Goal: Task Accomplishment & Management: Use online tool/utility

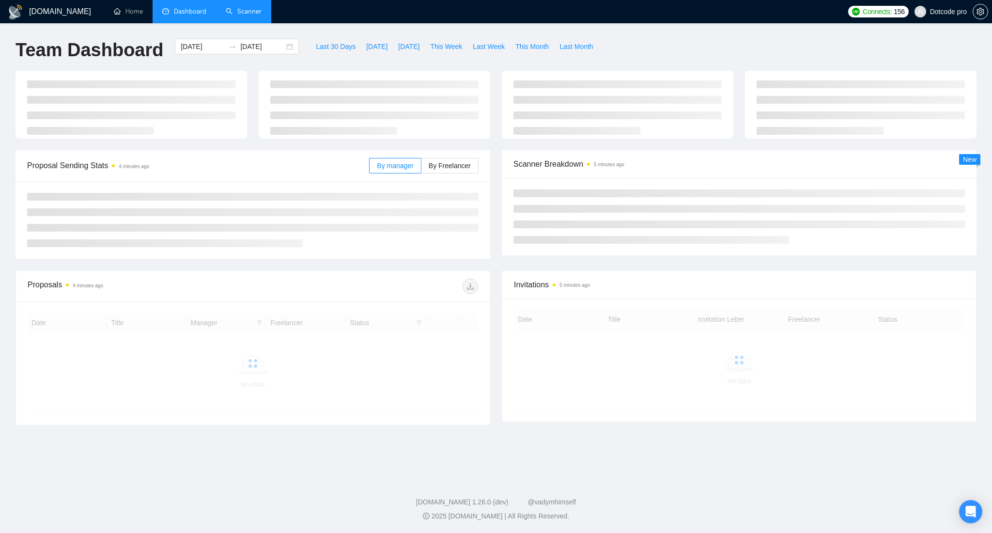
click at [259, 10] on link "Scanner" at bounding box center [244, 11] width 36 height 8
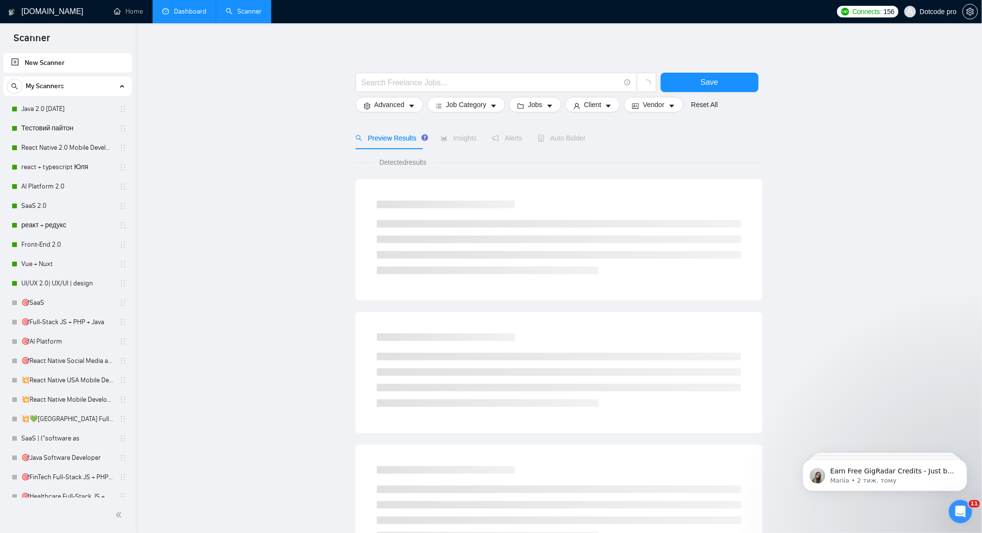
click at [197, 7] on link "Dashboard" at bounding box center [184, 11] width 44 height 8
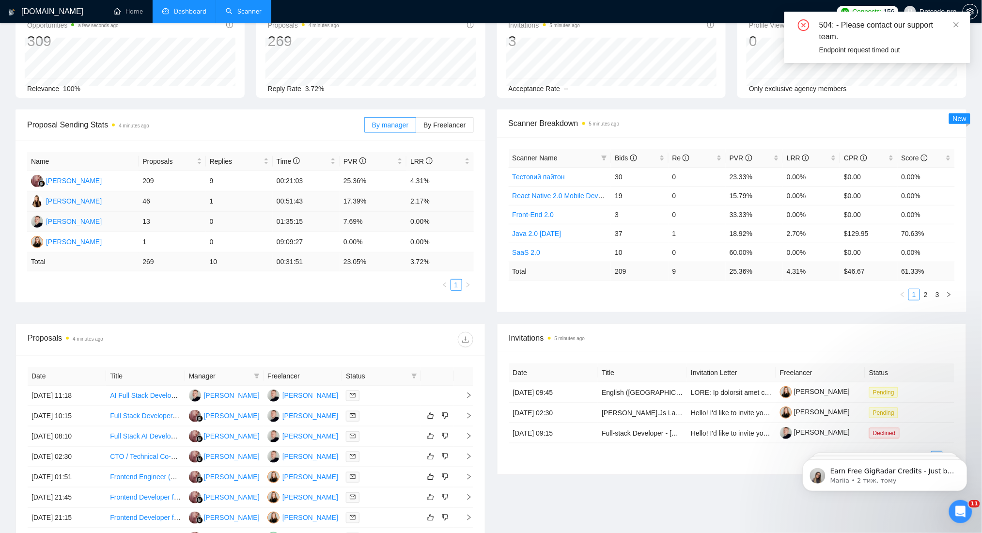
scroll to position [64, 0]
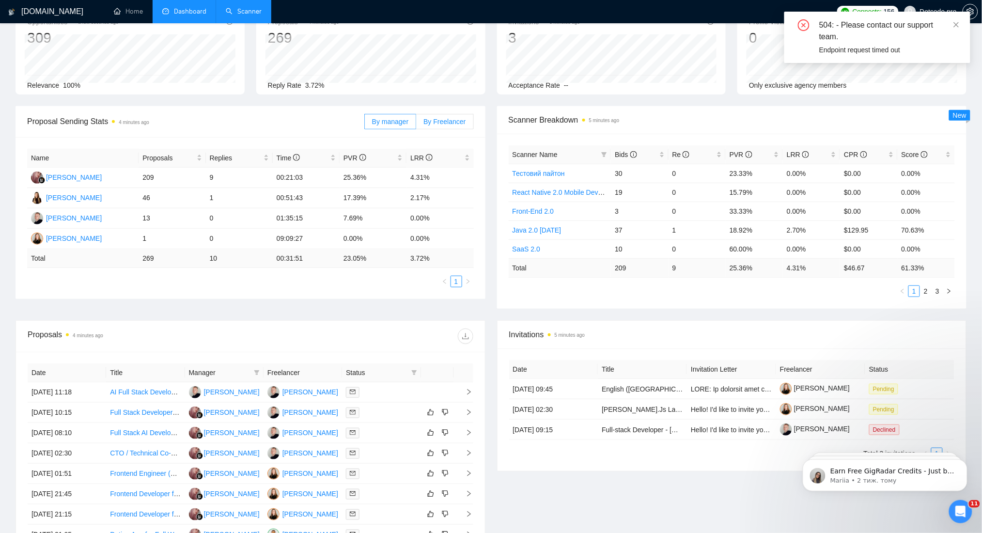
click at [444, 123] on span "By Freelancer" at bounding box center [445, 122] width 42 height 8
click at [416, 124] on input "By Freelancer" at bounding box center [416, 124] width 0 height 0
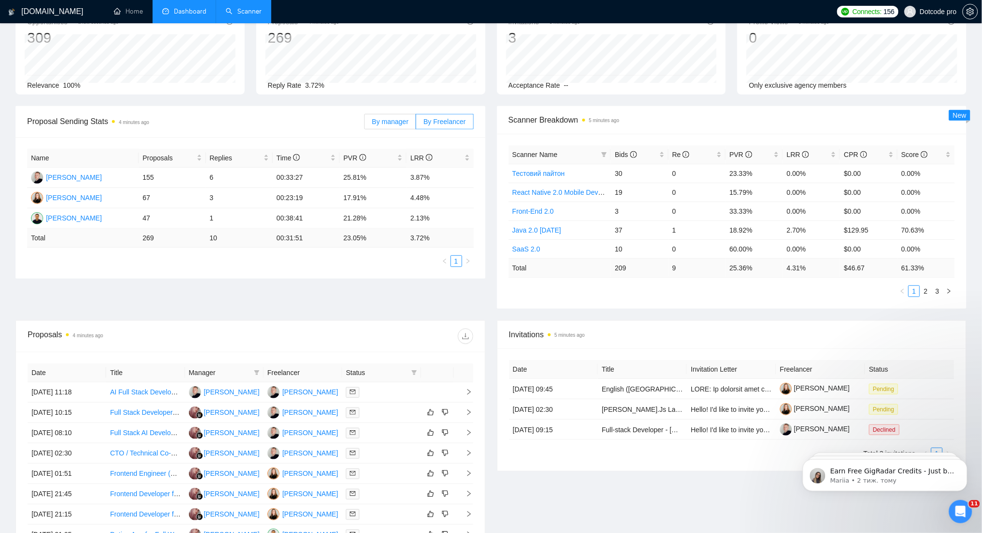
click at [403, 118] on span "By manager" at bounding box center [390, 122] width 36 height 8
click at [365, 124] on input "By manager" at bounding box center [365, 124] width 0 height 0
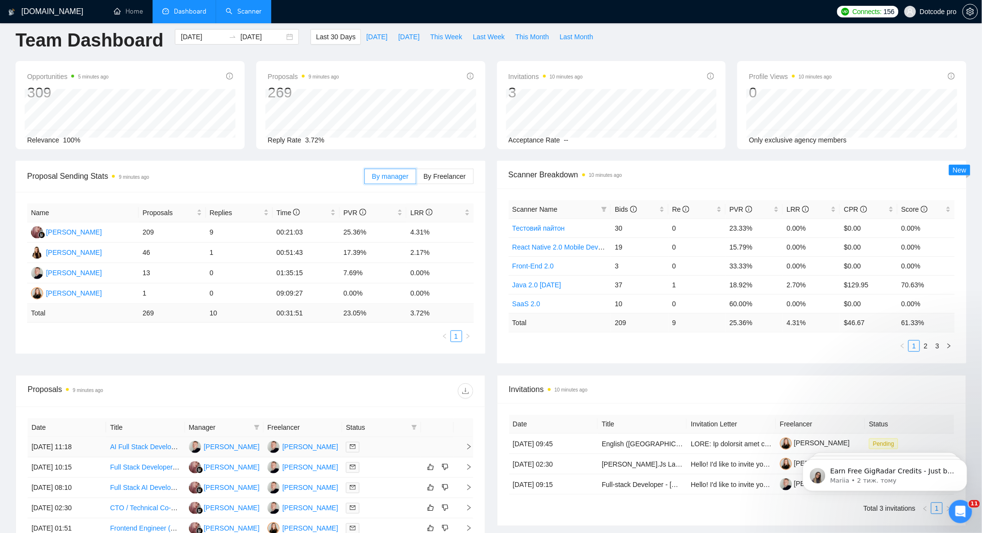
scroll to position [9, 0]
click at [248, 8] on link "Scanner" at bounding box center [244, 11] width 36 height 8
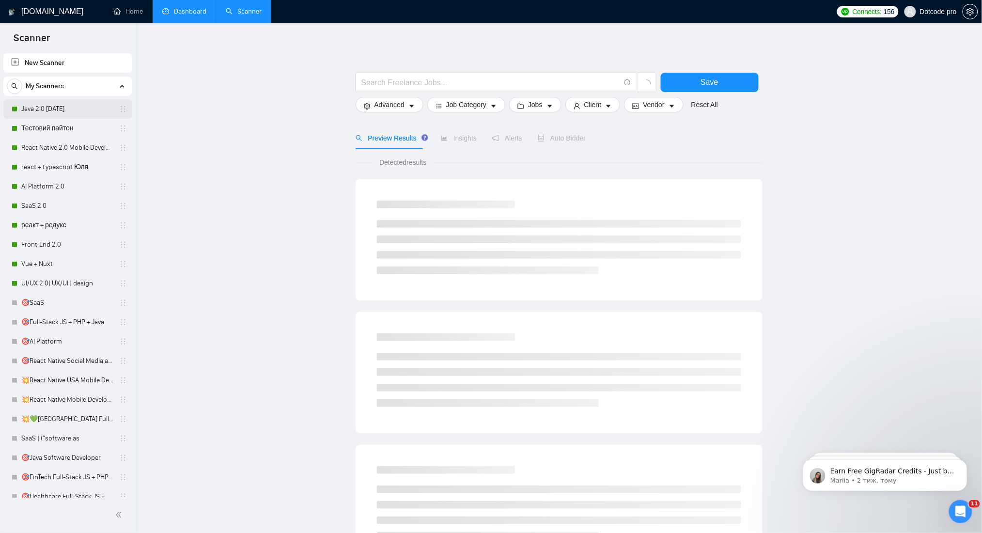
click at [44, 107] on link "Java 2.0 [DATE]" at bounding box center [67, 108] width 92 height 19
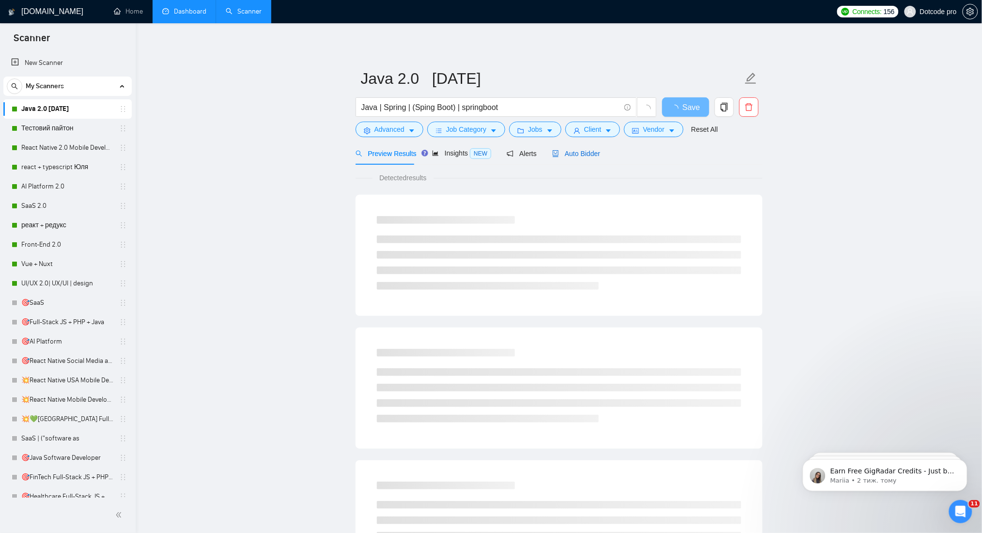
click at [570, 155] on span "Auto Bidder" at bounding box center [576, 154] width 48 height 8
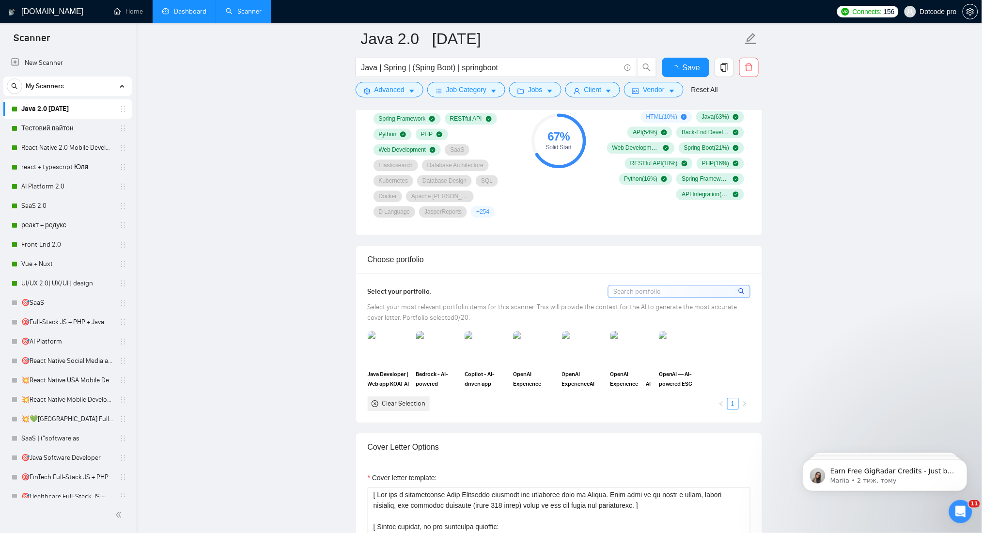
scroll to position [581, 0]
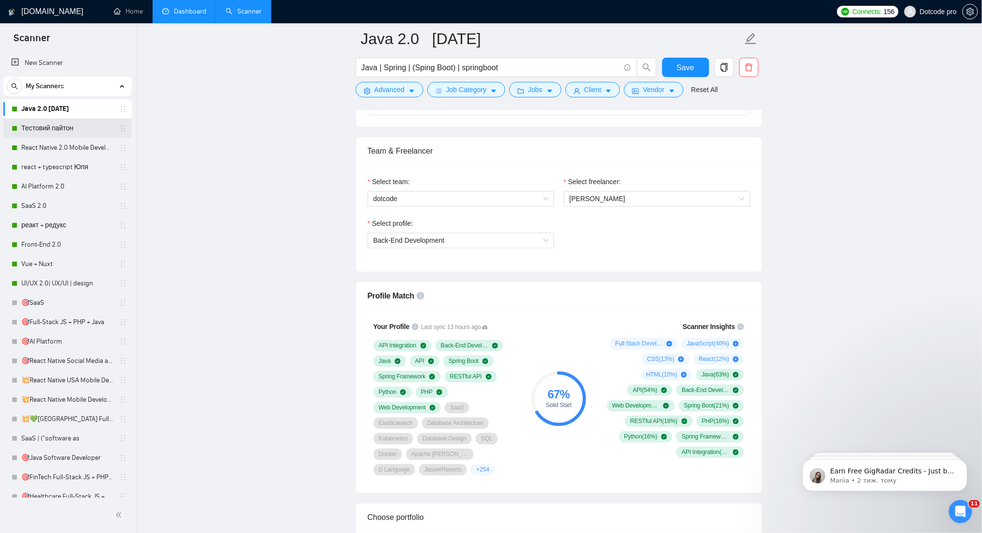
drag, startPoint x: 33, startPoint y: 133, endPoint x: 47, endPoint y: 128, distance: 14.3
click at [33, 132] on link "Тестовий пайтон" at bounding box center [67, 128] width 92 height 19
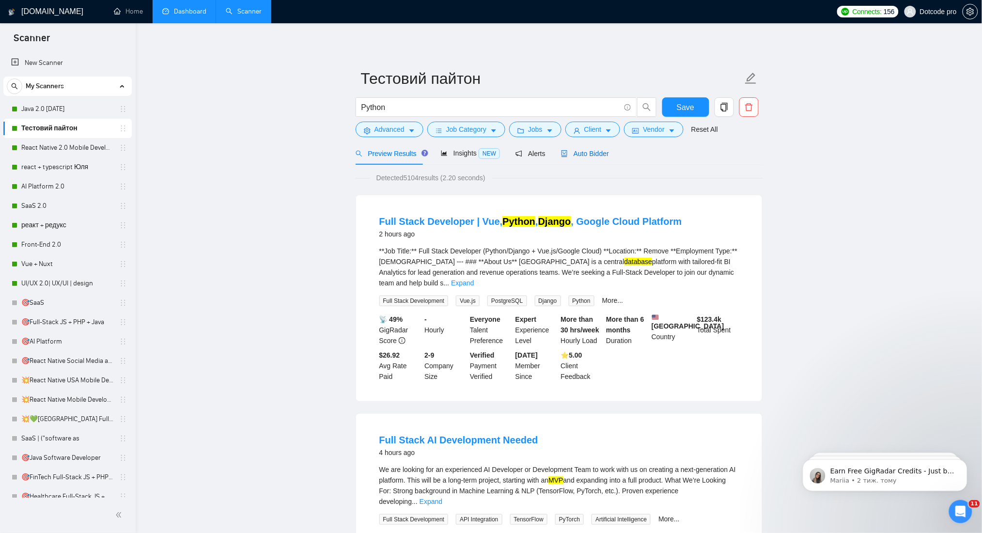
click at [576, 153] on span "Auto Bidder" at bounding box center [585, 154] width 48 height 8
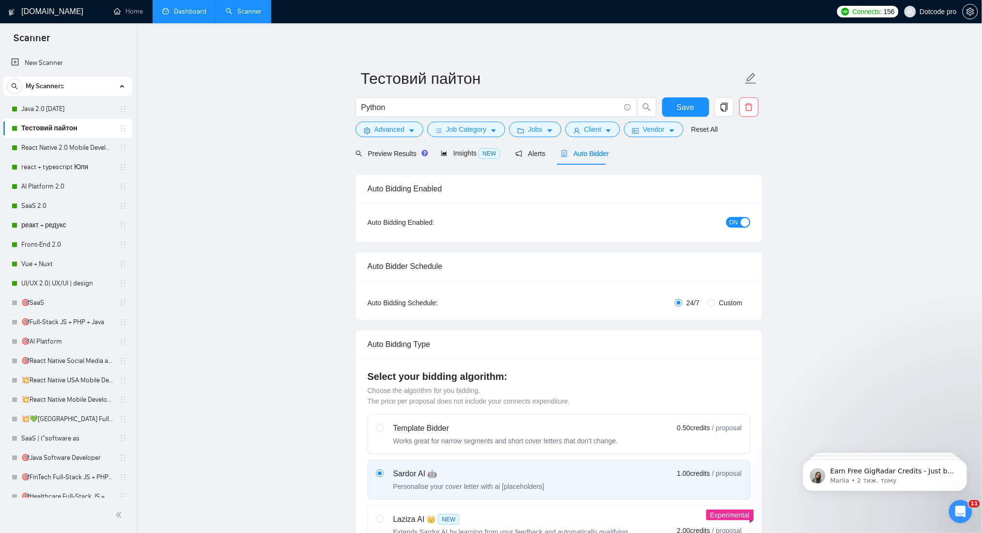
radio input "false"
radio input "true"
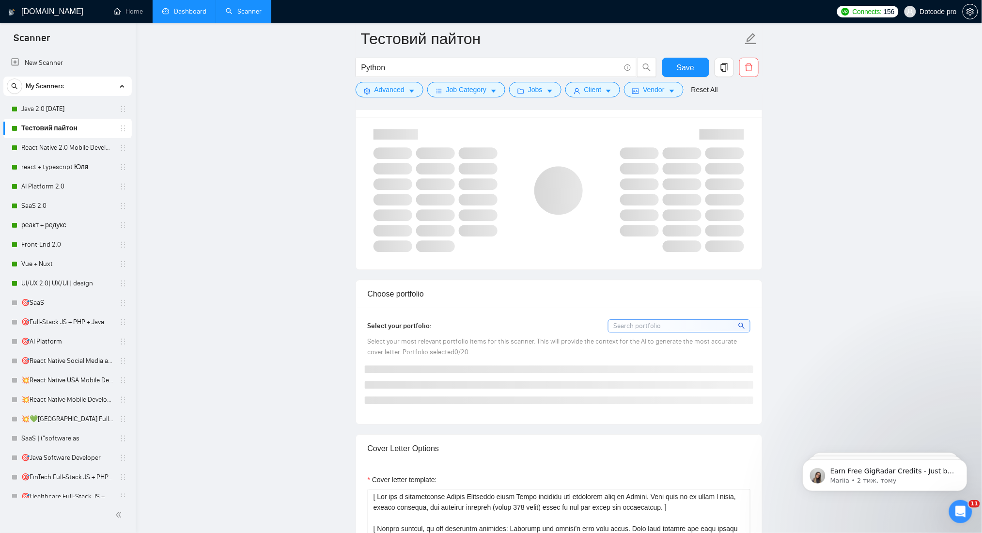
scroll to position [775, 0]
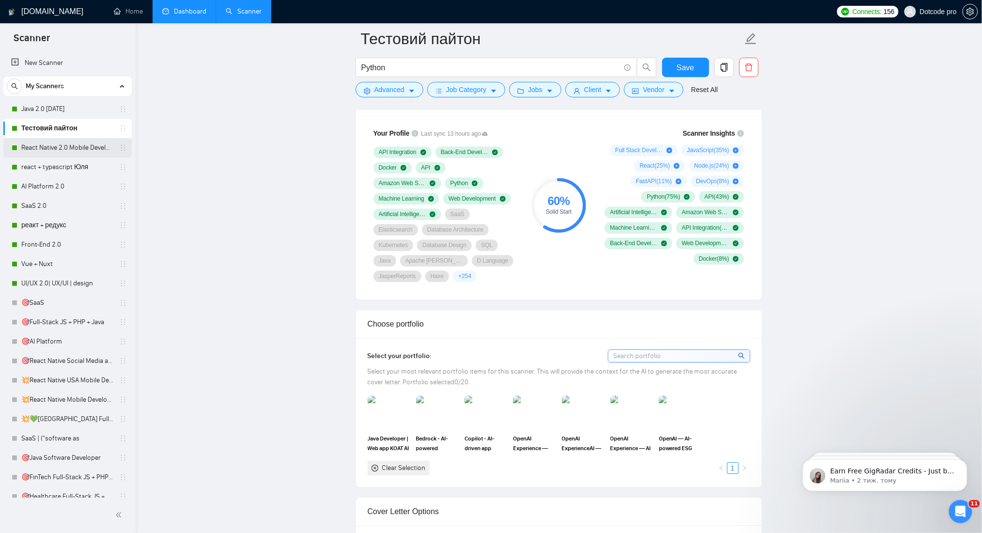
click at [30, 150] on link "React Native 2.0 Mobile Development" at bounding box center [67, 147] width 92 height 19
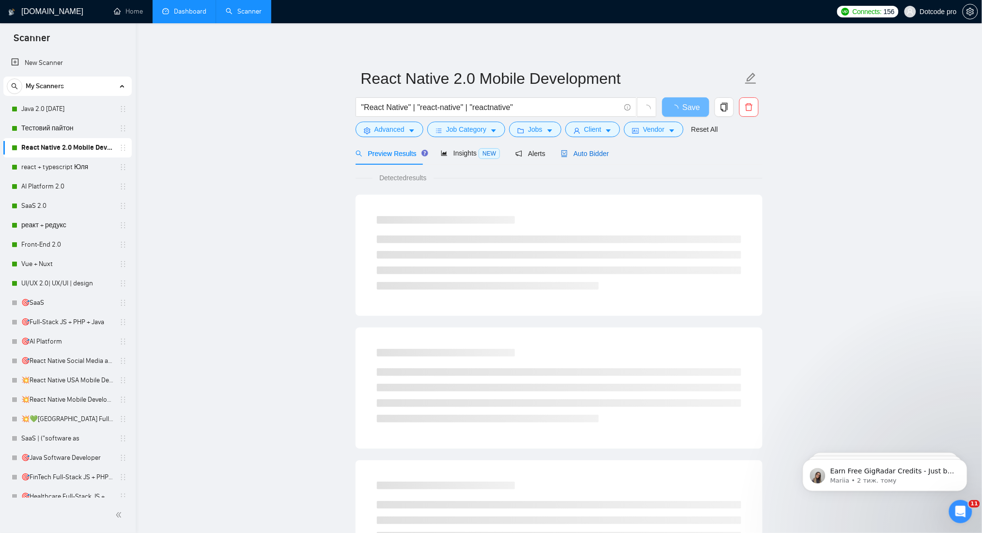
click at [587, 156] on span "Auto Bidder" at bounding box center [585, 154] width 48 height 8
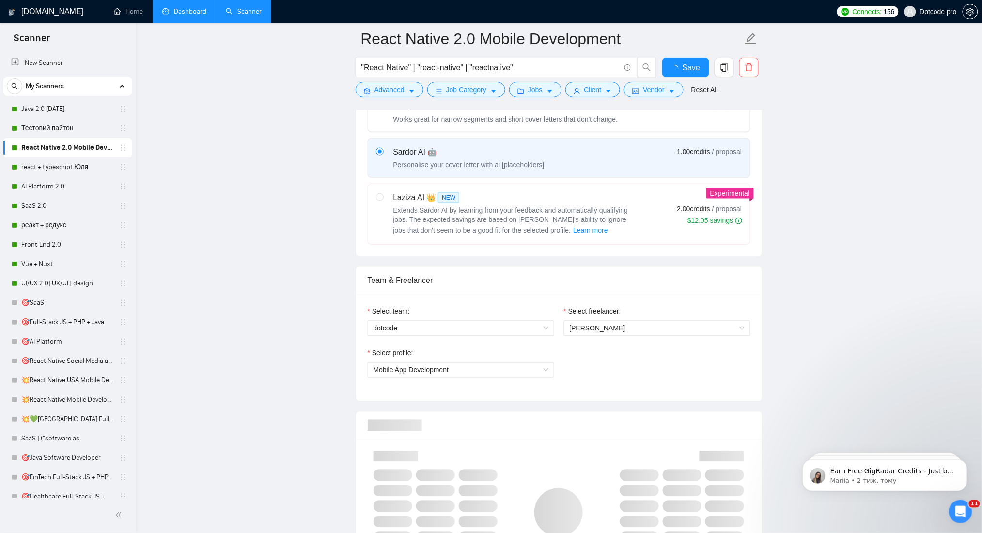
scroll to position [775, 0]
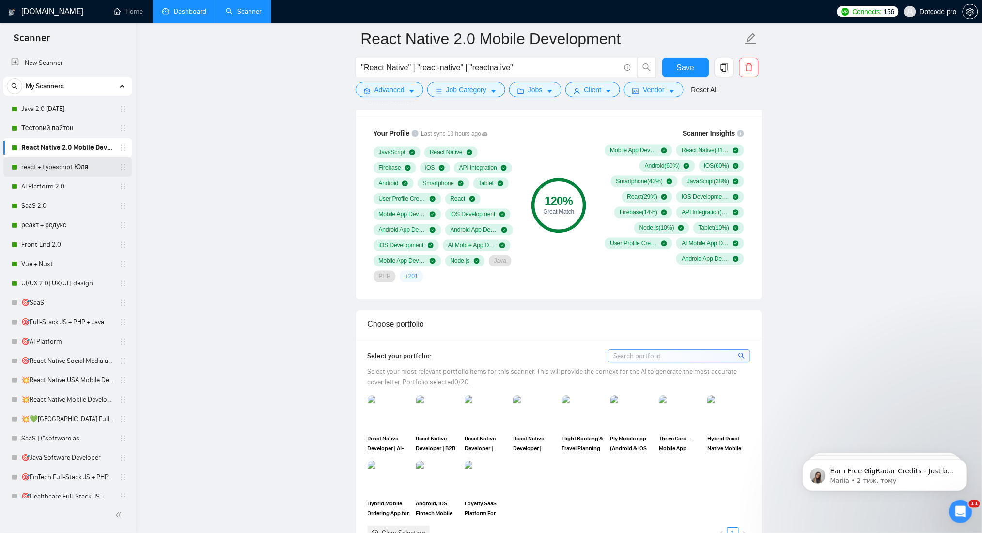
click at [36, 173] on link "react + typescript Юля" at bounding box center [67, 166] width 92 height 19
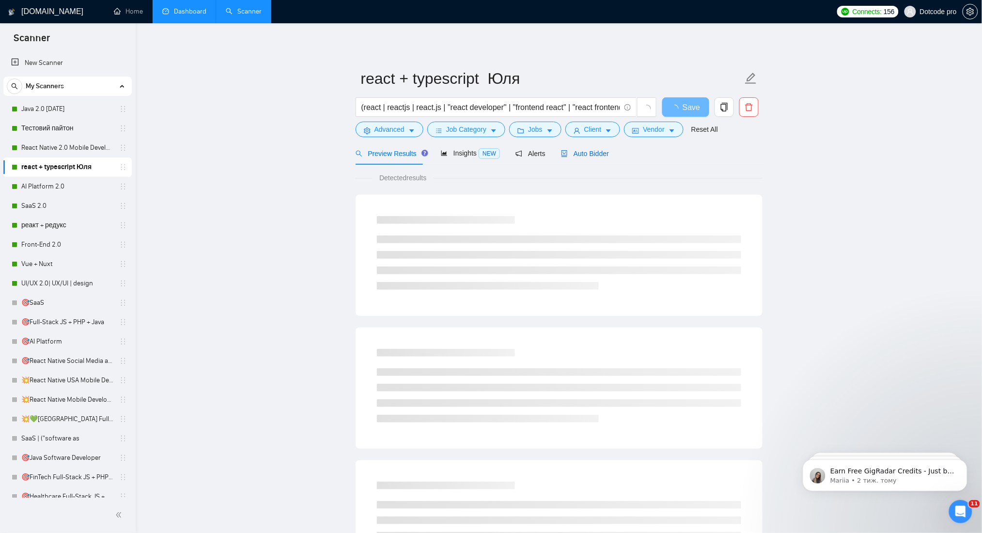
click at [583, 153] on span "Auto Bidder" at bounding box center [585, 154] width 48 height 8
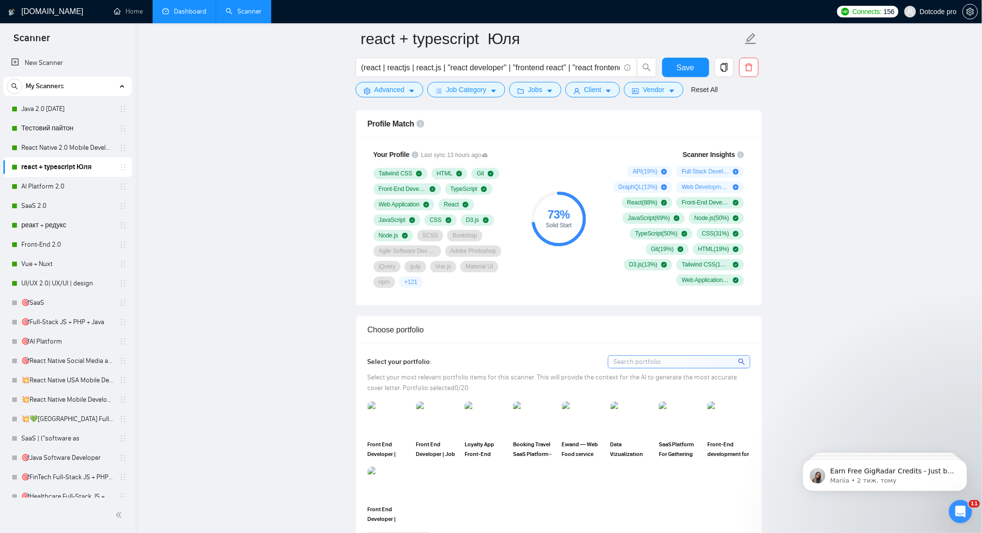
scroll to position [646, 0]
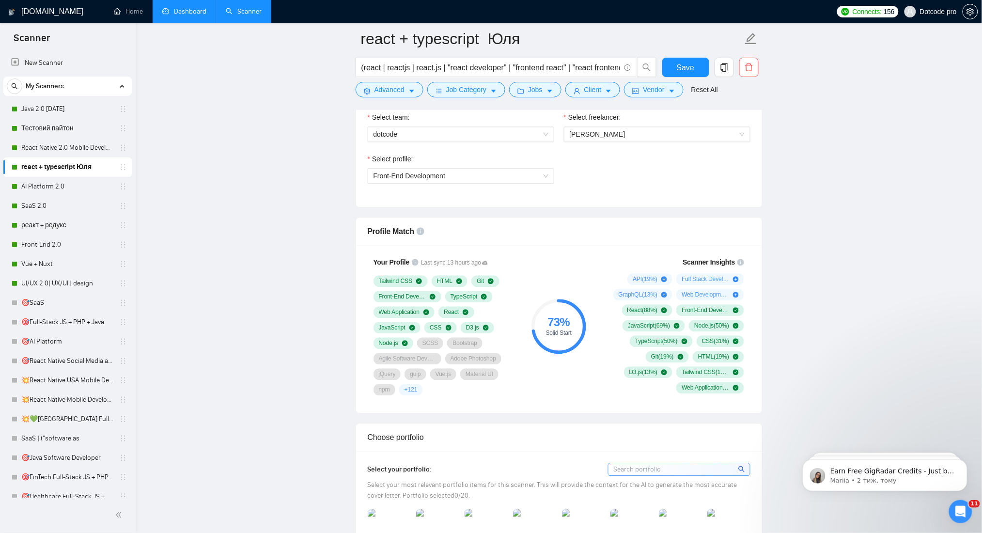
drag, startPoint x: 46, startPoint y: 189, endPoint x: 882, endPoint y: 288, distance: 842.1
click at [46, 189] on link "AI Platform 2.0" at bounding box center [67, 186] width 92 height 19
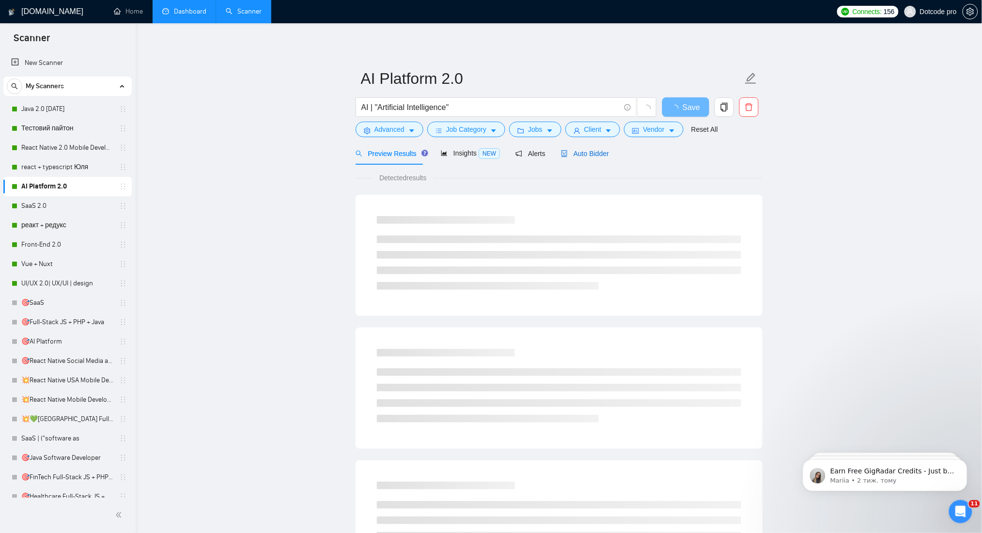
click at [578, 156] on span "Auto Bidder" at bounding box center [585, 154] width 48 height 8
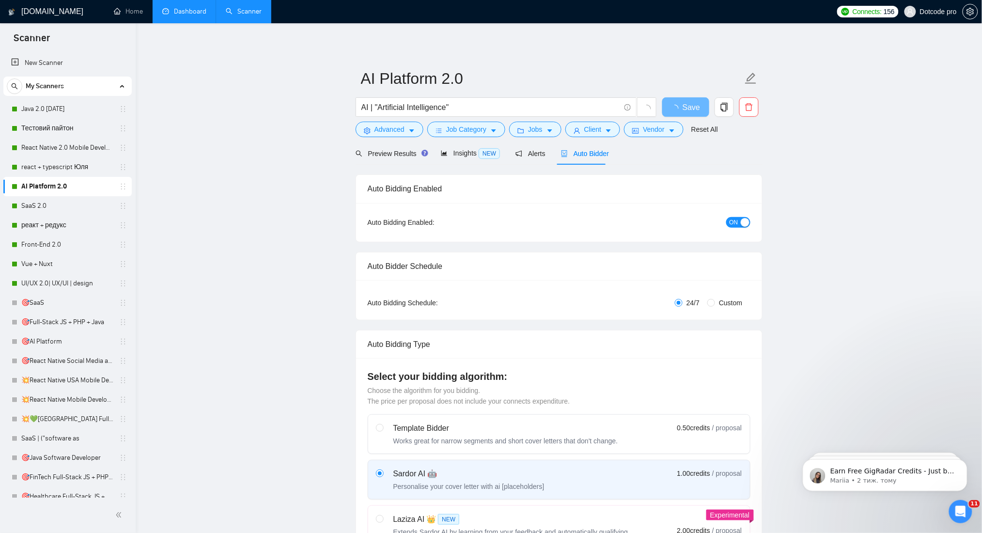
radio input "false"
radio input "true"
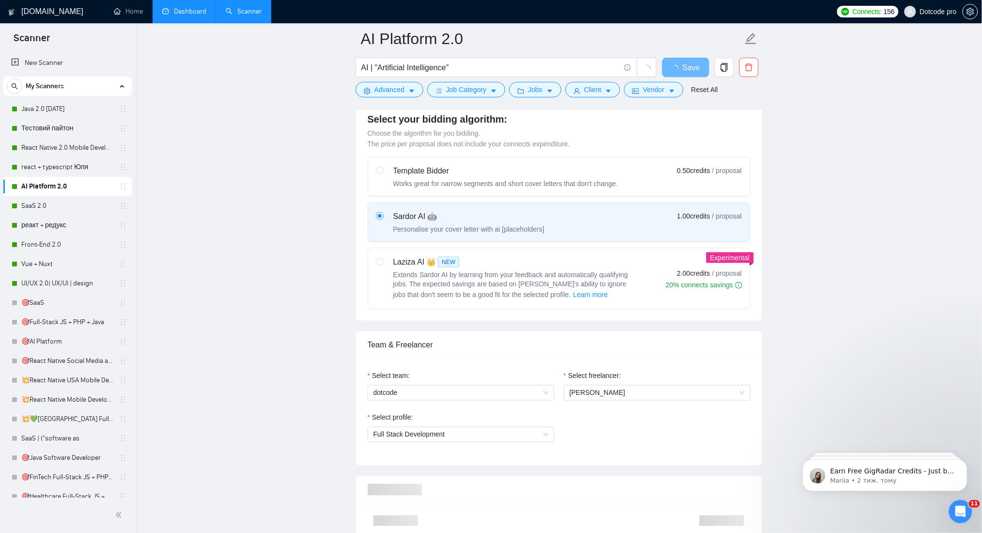
scroll to position [775, 0]
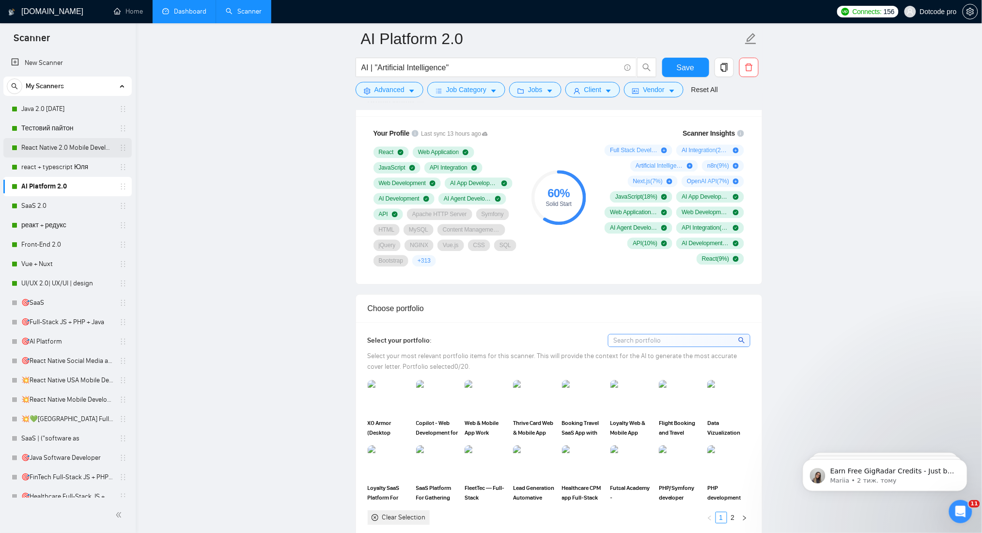
click at [43, 144] on link "React Native 2.0 Mobile Development" at bounding box center [67, 147] width 92 height 19
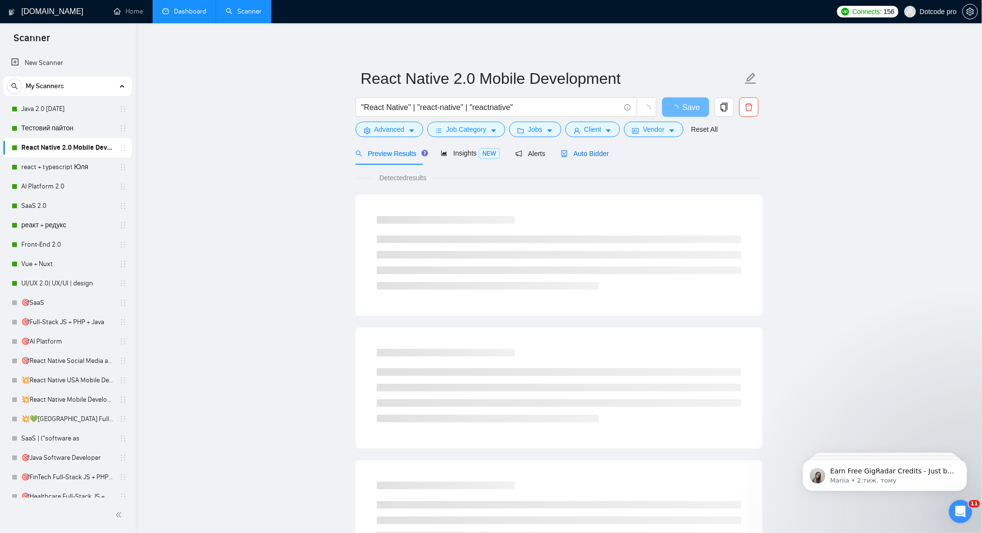
click at [596, 157] on div "Auto Bidder" at bounding box center [585, 153] width 48 height 11
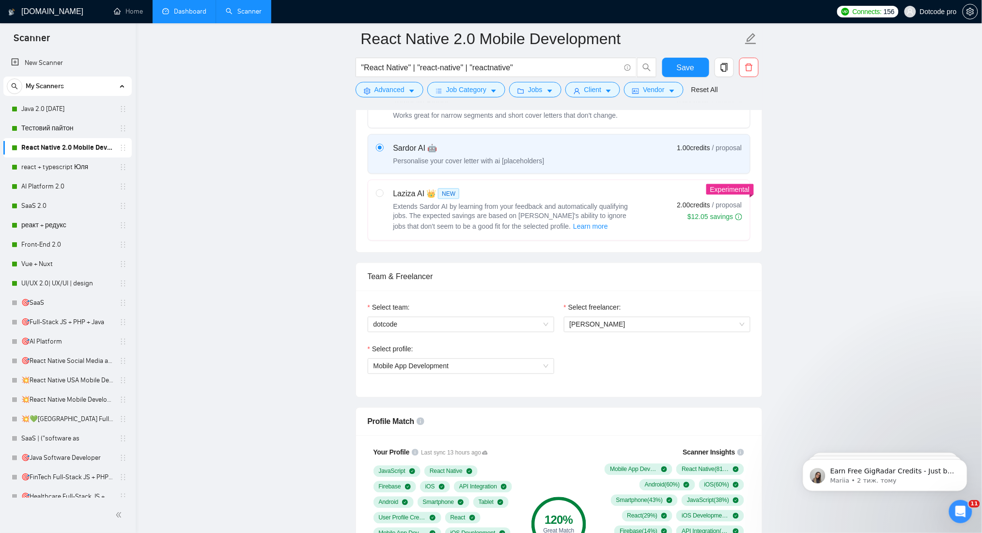
scroll to position [775, 0]
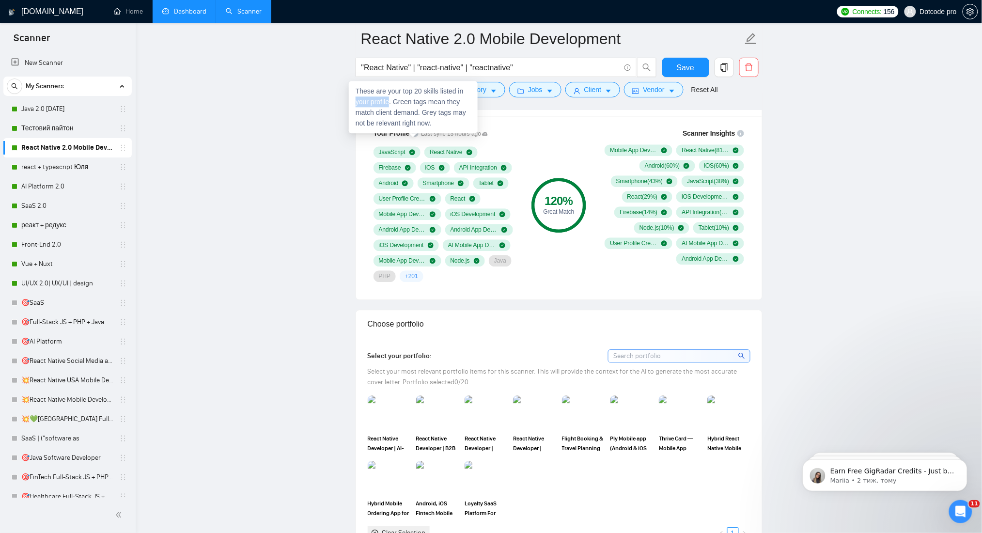
drag, startPoint x: 389, startPoint y: 101, endPoint x: 353, endPoint y: 104, distance: 36.0
click at [353, 104] on div "These are your top 20 skills listed in your profile. Green tags mean they match…" at bounding box center [413, 107] width 129 height 52
click at [35, 110] on link "Java 2.0 [DATE]" at bounding box center [67, 108] width 92 height 19
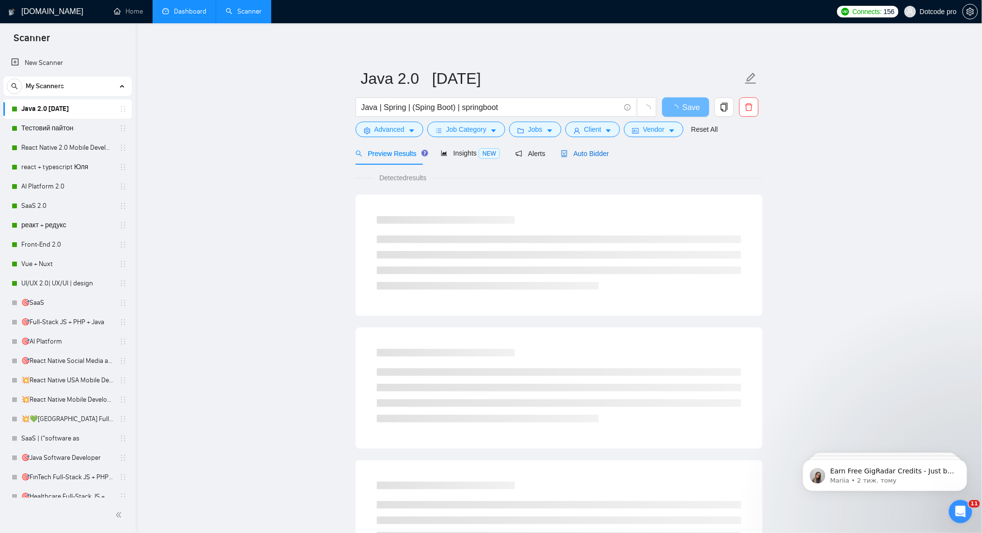
click at [587, 158] on div "Auto Bidder" at bounding box center [585, 153] width 48 height 11
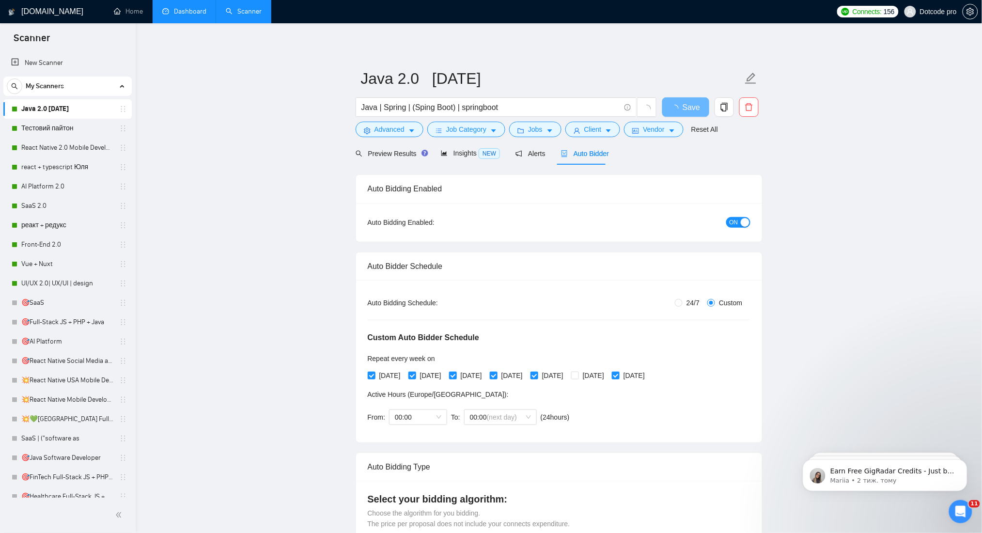
radio input "false"
radio input "true"
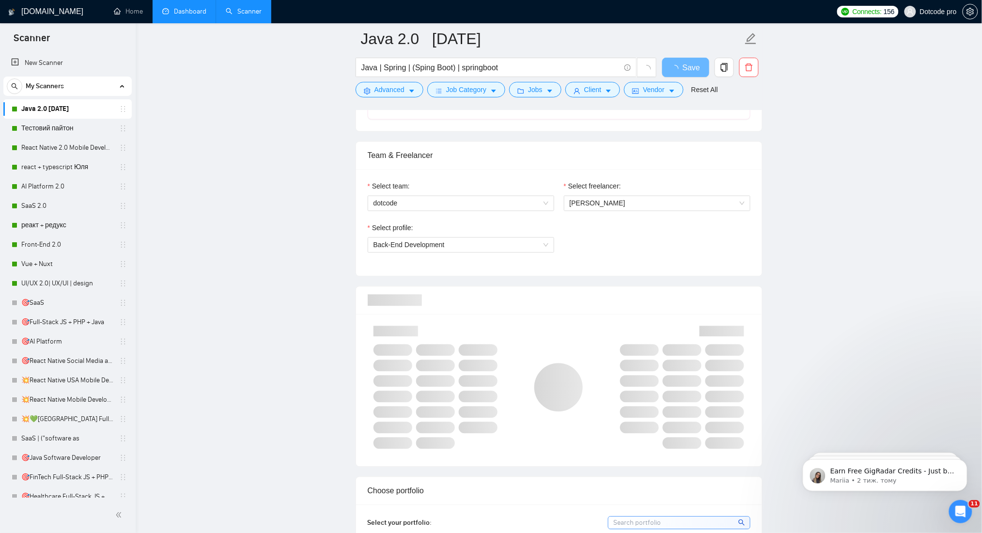
scroll to position [710, 0]
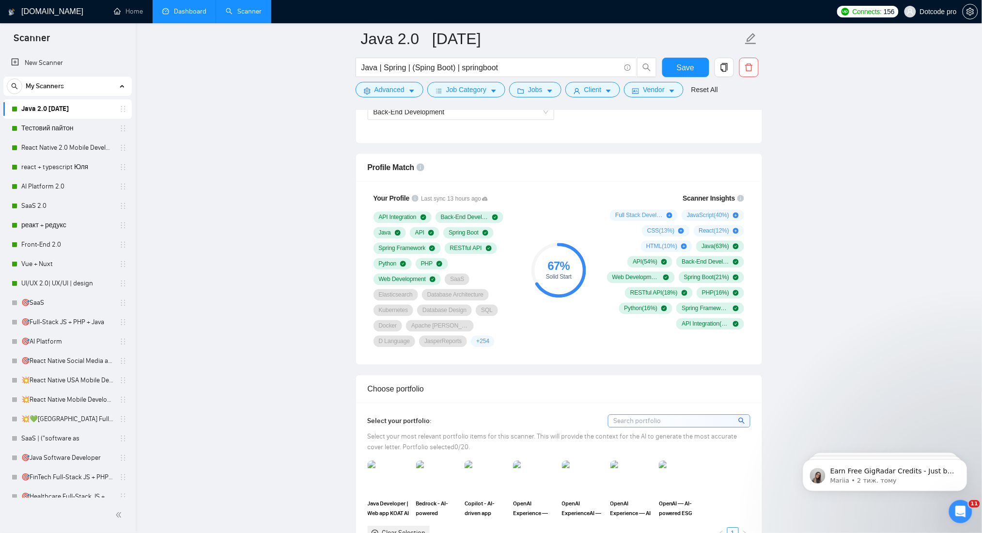
drag, startPoint x: 53, startPoint y: 283, endPoint x: 94, endPoint y: 269, distance: 43.2
click at [53, 283] on link "UI/UX 2.0| UX/UI | design" at bounding box center [67, 283] width 92 height 19
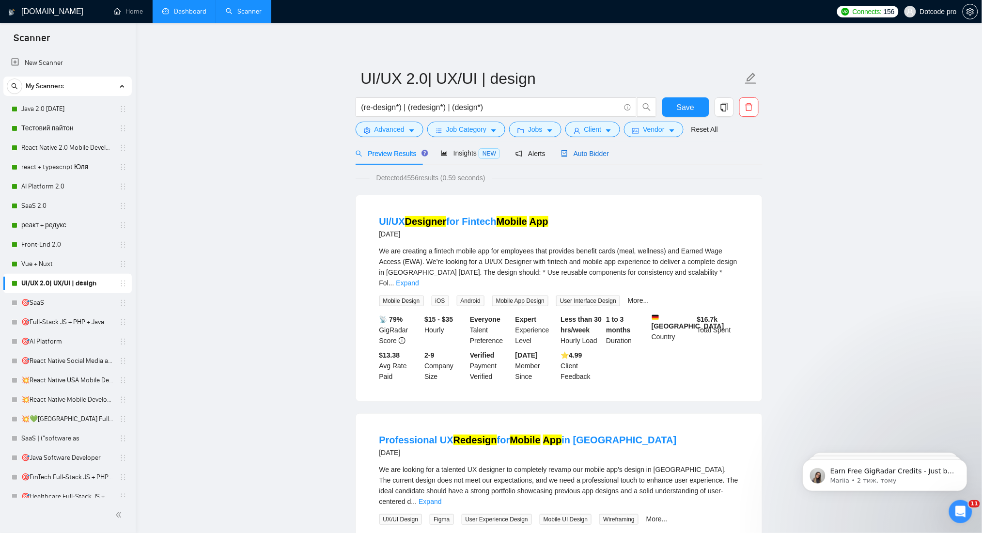
click at [565, 152] on span "Auto Bidder" at bounding box center [585, 154] width 48 height 8
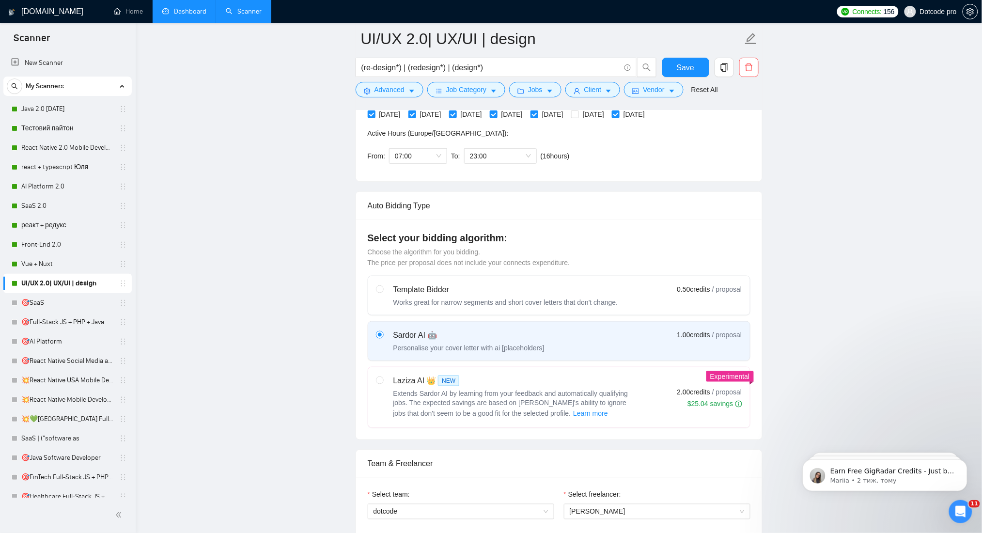
scroll to position [581, 0]
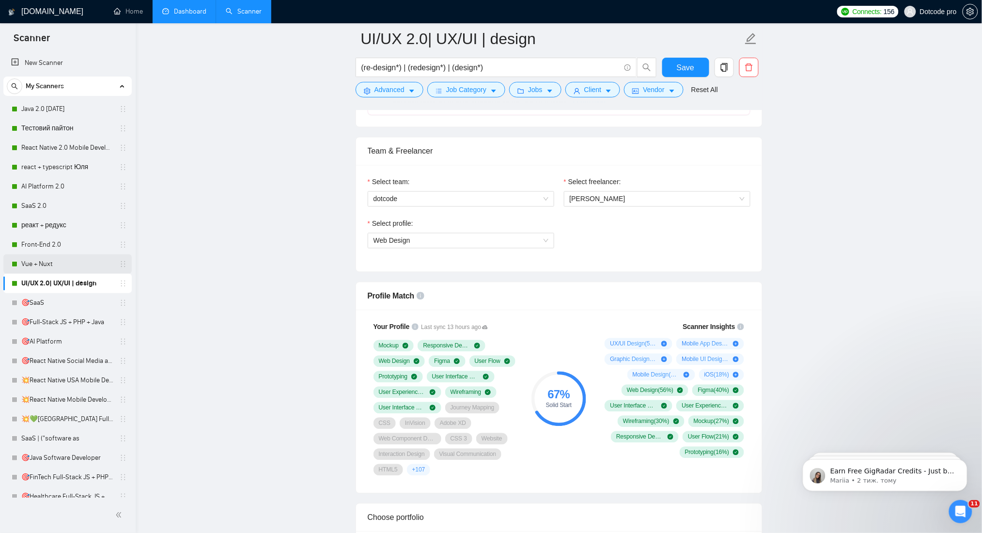
click at [58, 260] on link "Vue + Nuxt" at bounding box center [67, 263] width 92 height 19
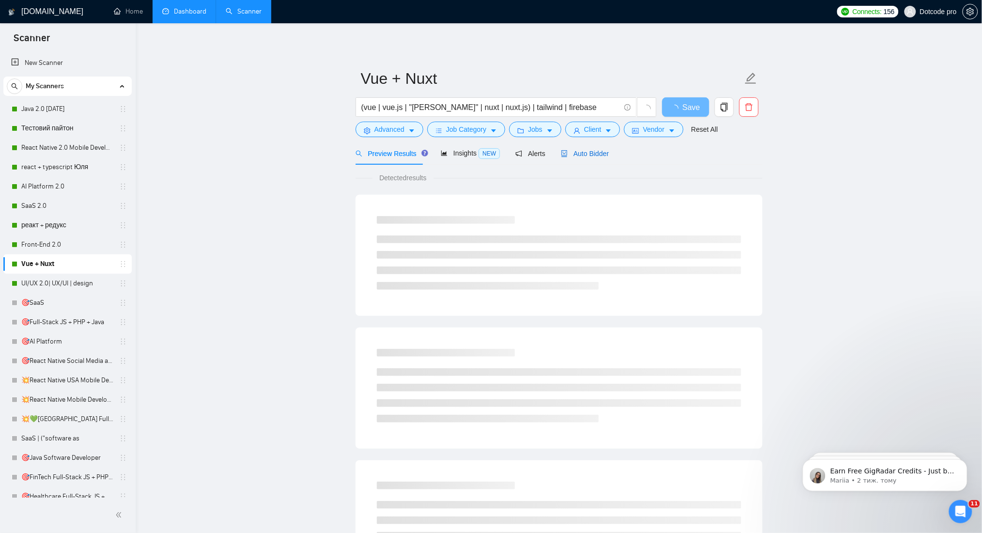
click at [577, 154] on span "Auto Bidder" at bounding box center [585, 154] width 48 height 8
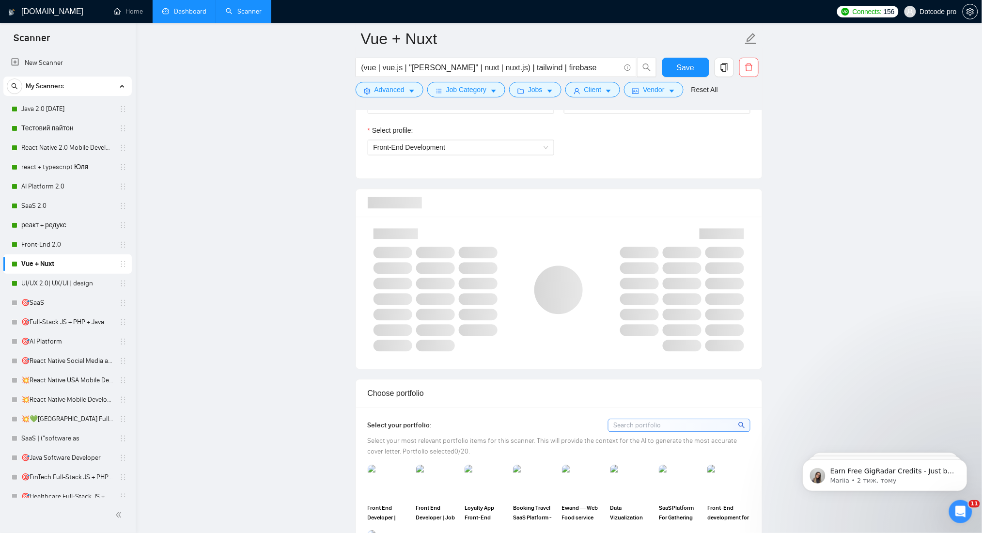
scroll to position [710, 0]
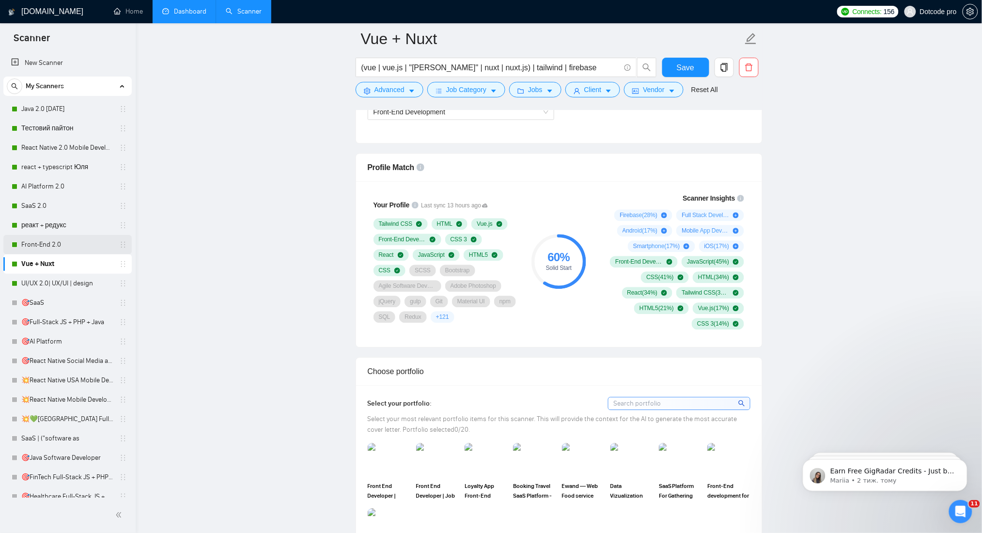
click at [32, 248] on link "Front-End 2.0" at bounding box center [67, 244] width 92 height 19
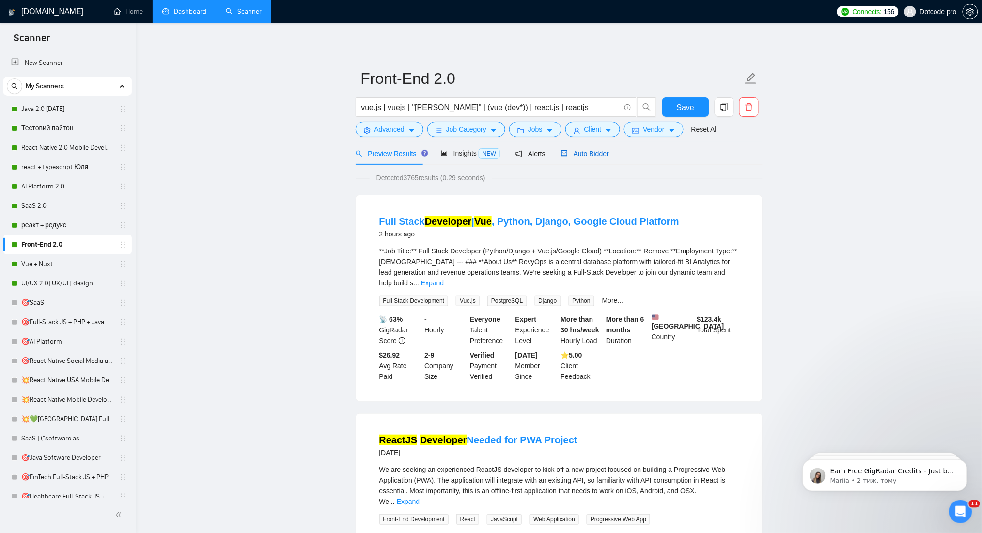
click at [588, 156] on span "Auto Bidder" at bounding box center [585, 154] width 48 height 8
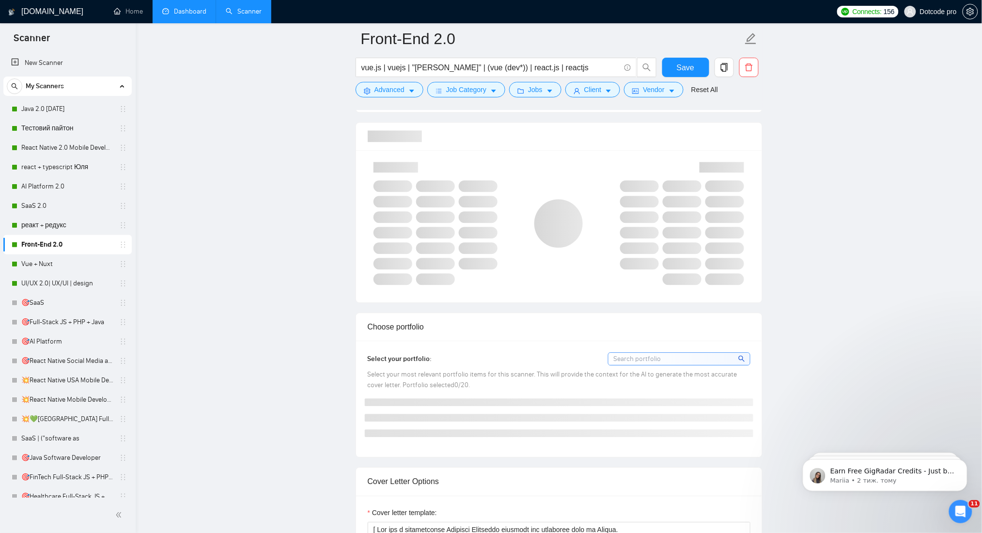
scroll to position [646, 0]
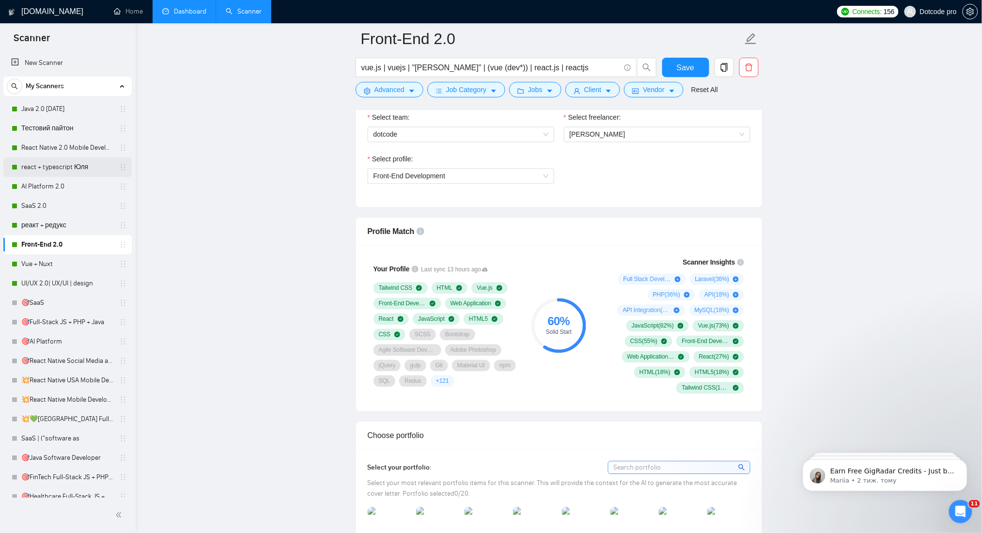
click at [51, 171] on link "react + typescript Юля" at bounding box center [67, 166] width 92 height 19
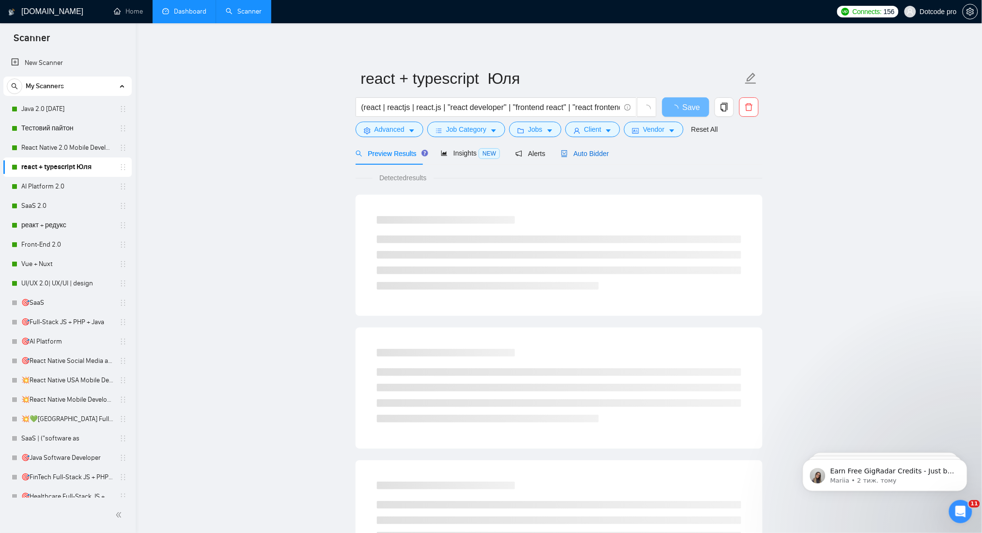
click at [589, 155] on span "Auto Bidder" at bounding box center [585, 154] width 48 height 8
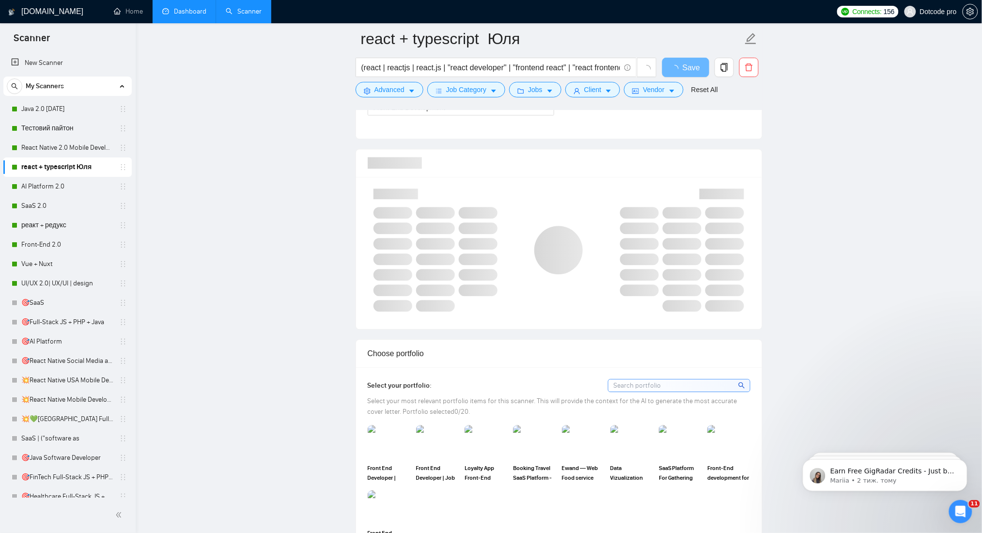
scroll to position [710, 0]
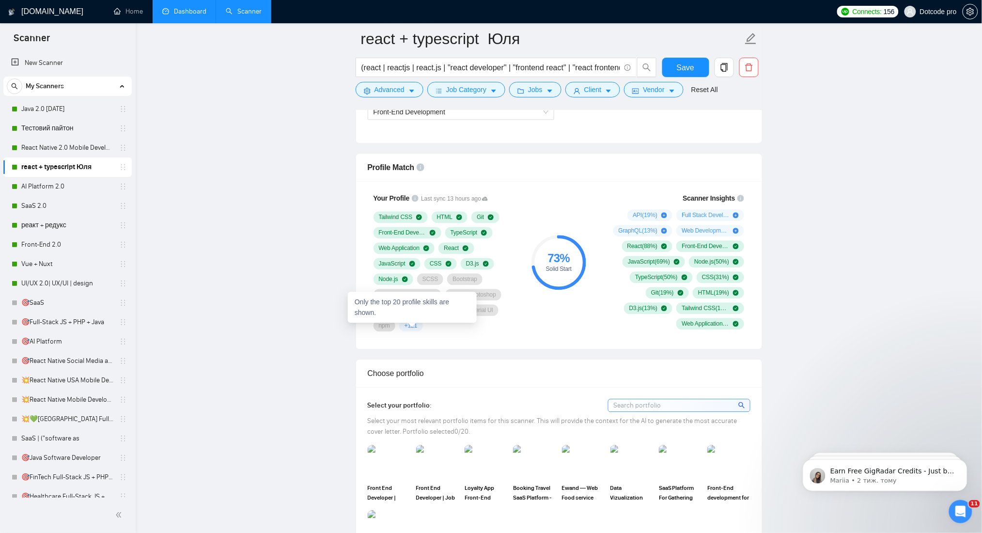
click at [412, 327] on span "+ 121" at bounding box center [411, 326] width 13 height 8
drag, startPoint x: 65, startPoint y: 227, endPoint x: 355, endPoint y: 217, distance: 289.9
click at [65, 227] on link "реакт + редукс" at bounding box center [67, 225] width 92 height 19
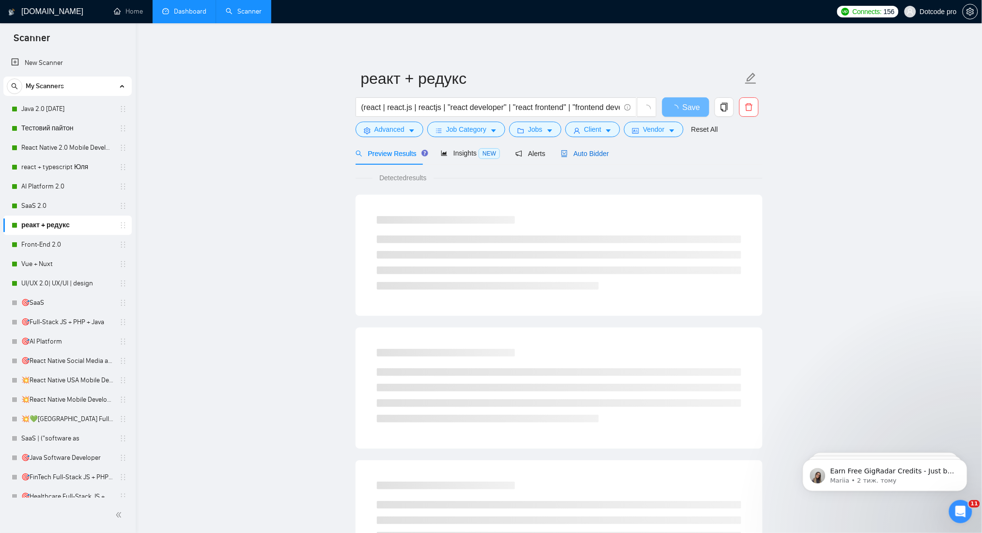
click at [562, 155] on icon "robot" at bounding box center [565, 153] width 6 height 7
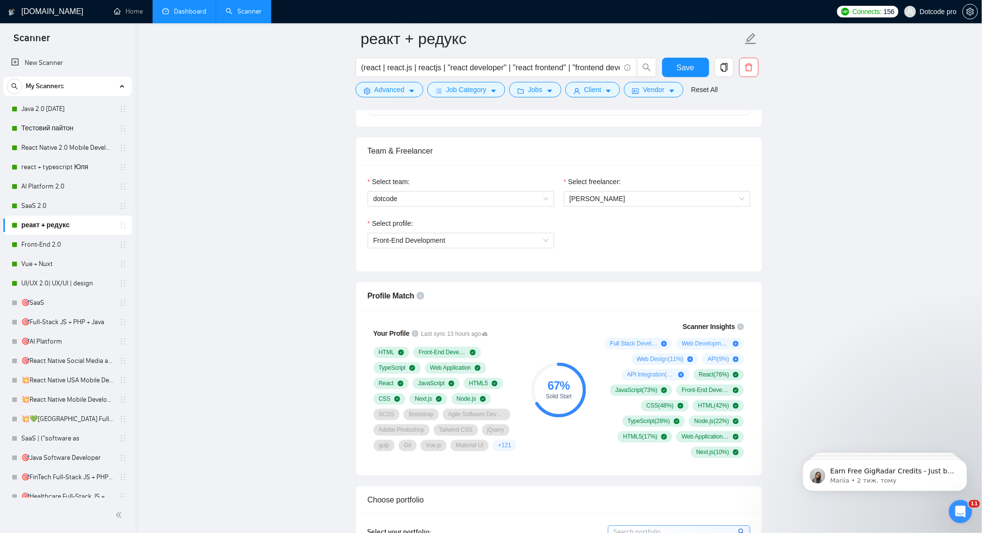
scroll to position [710, 0]
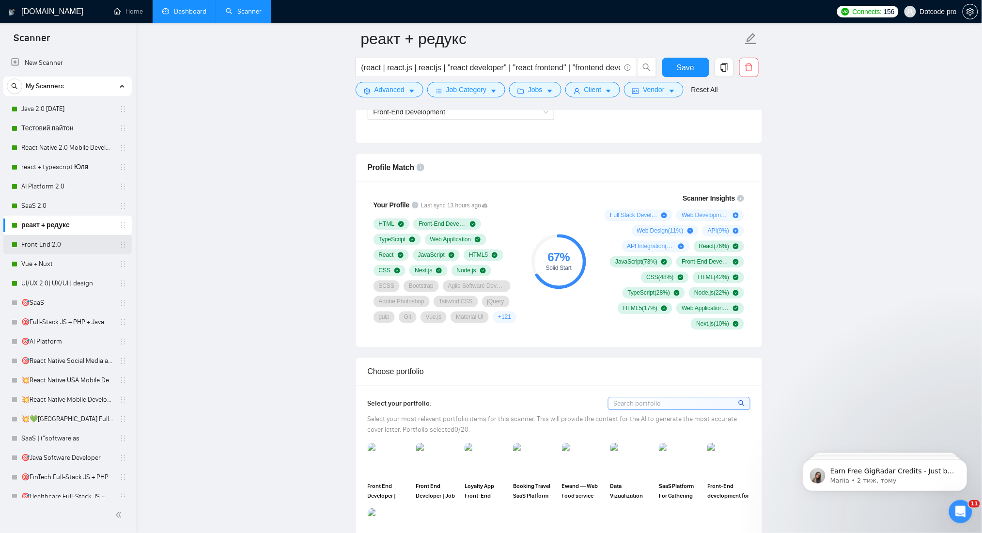
click at [96, 241] on link "Front-End 2.0" at bounding box center [67, 244] width 92 height 19
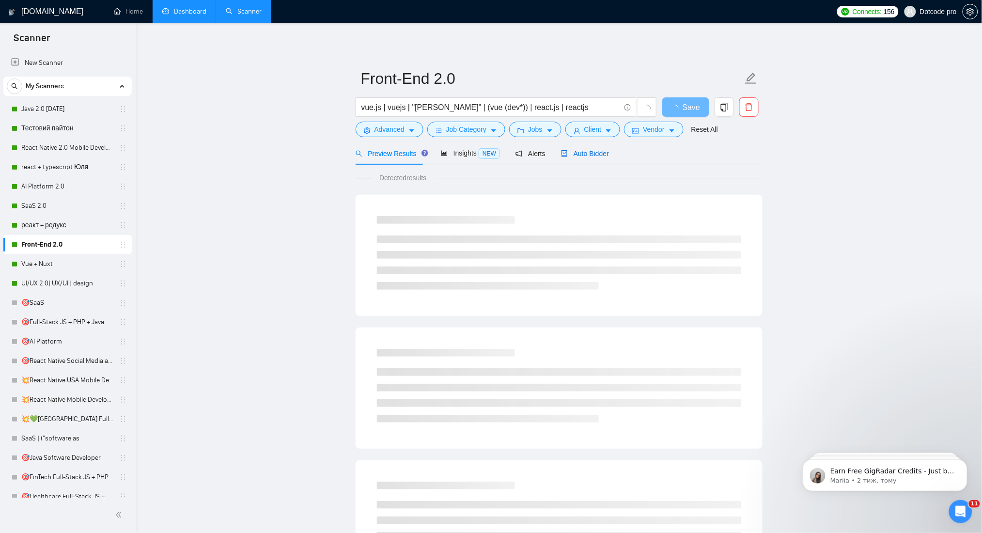
click at [582, 157] on span "Auto Bidder" at bounding box center [585, 154] width 48 height 8
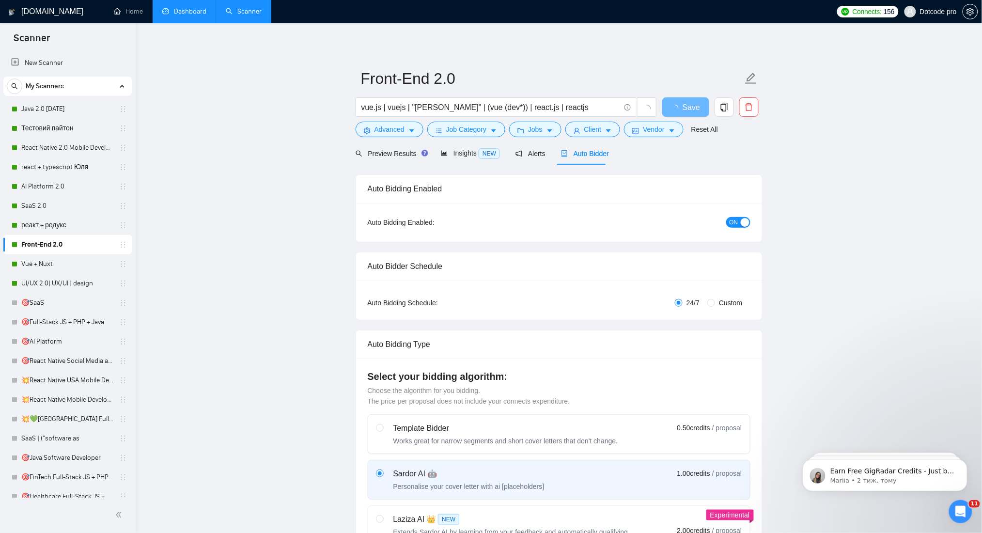
radio input "false"
radio input "true"
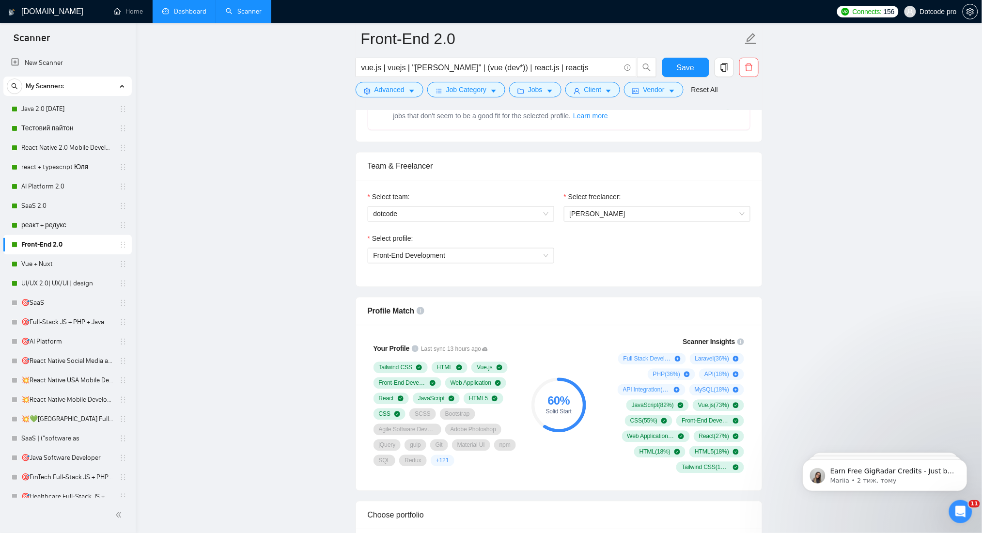
scroll to position [710, 0]
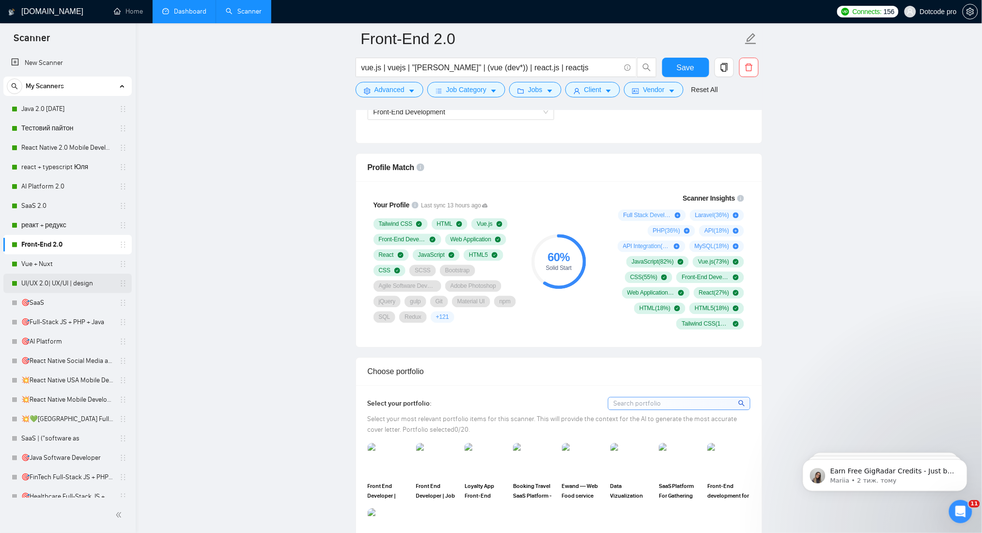
drag, startPoint x: 49, startPoint y: 259, endPoint x: 113, endPoint y: 281, distance: 68.0
click at [49, 259] on link "Vue + Nuxt" at bounding box center [67, 263] width 92 height 19
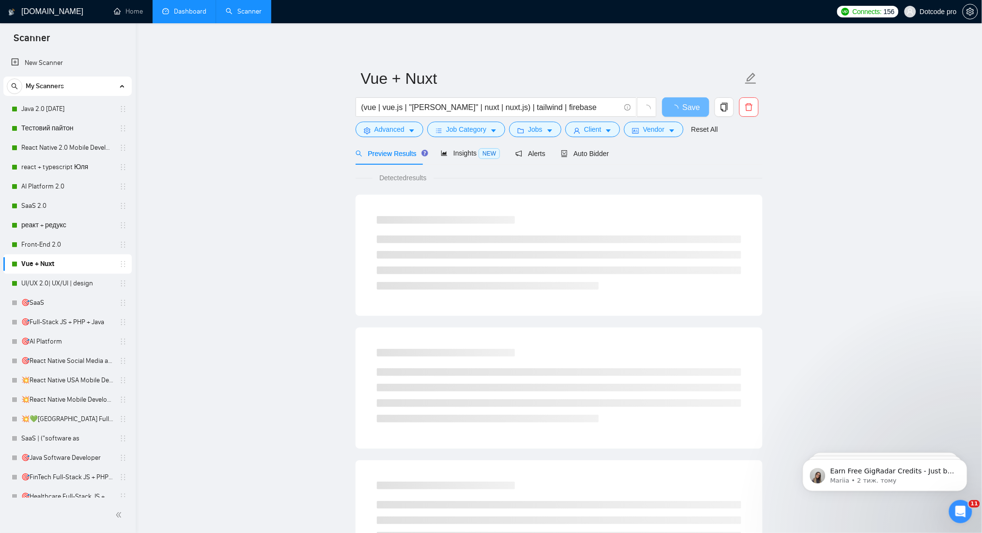
click at [549, 152] on div "Preview Results Insights NEW Alerts Auto Bidder" at bounding box center [483, 153] width 254 height 23
click at [564, 150] on icon "robot" at bounding box center [564, 153] width 7 height 7
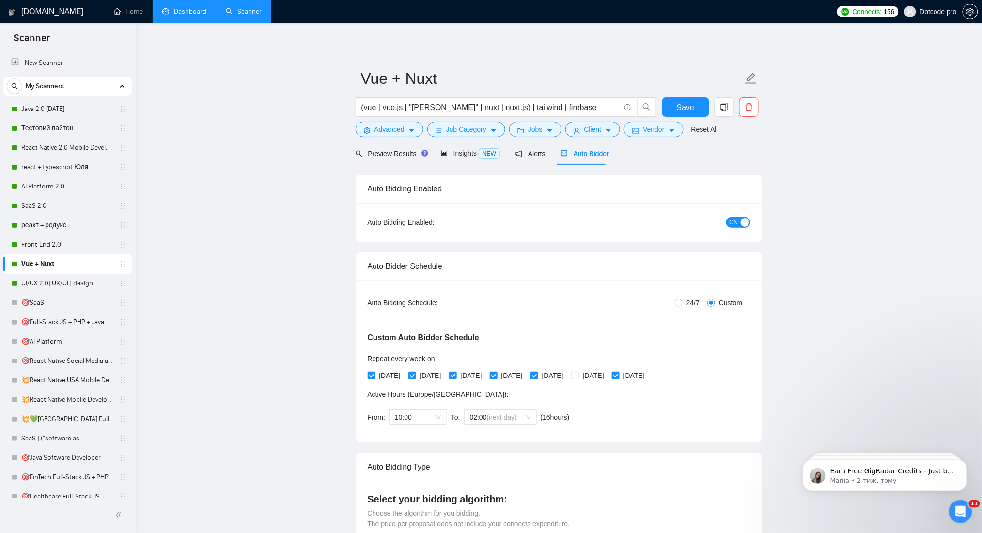
click at [581, 158] on div "Auto Bidder" at bounding box center [585, 153] width 48 height 11
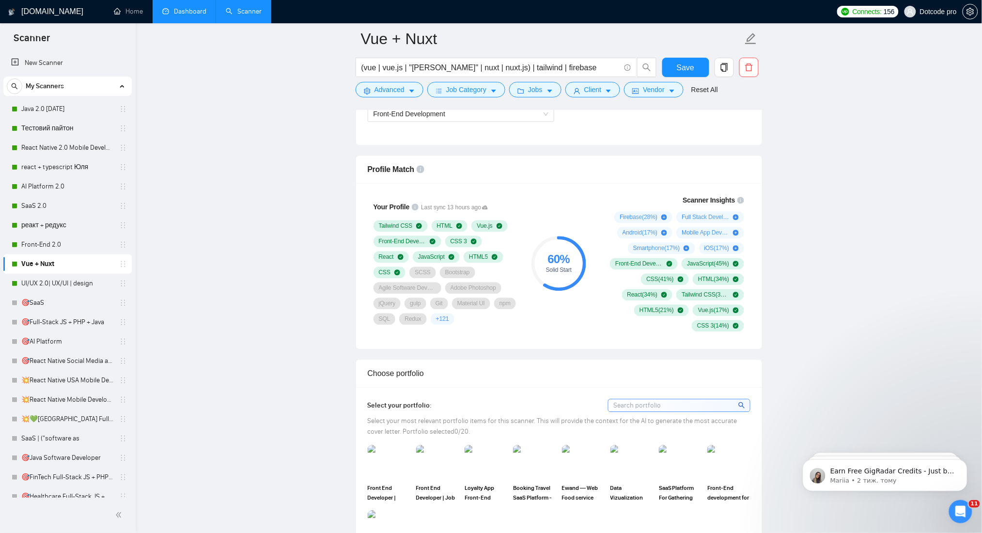
scroll to position [710, 0]
click at [46, 144] on link "React Native 2.0 Mobile Development" at bounding box center [67, 147] width 92 height 19
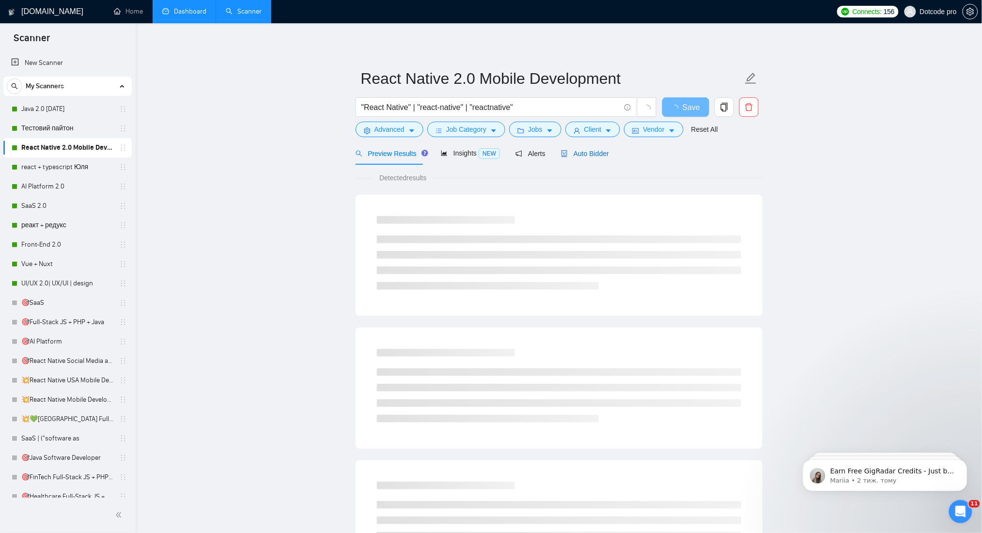
click at [590, 154] on span "Auto Bidder" at bounding box center [585, 154] width 48 height 8
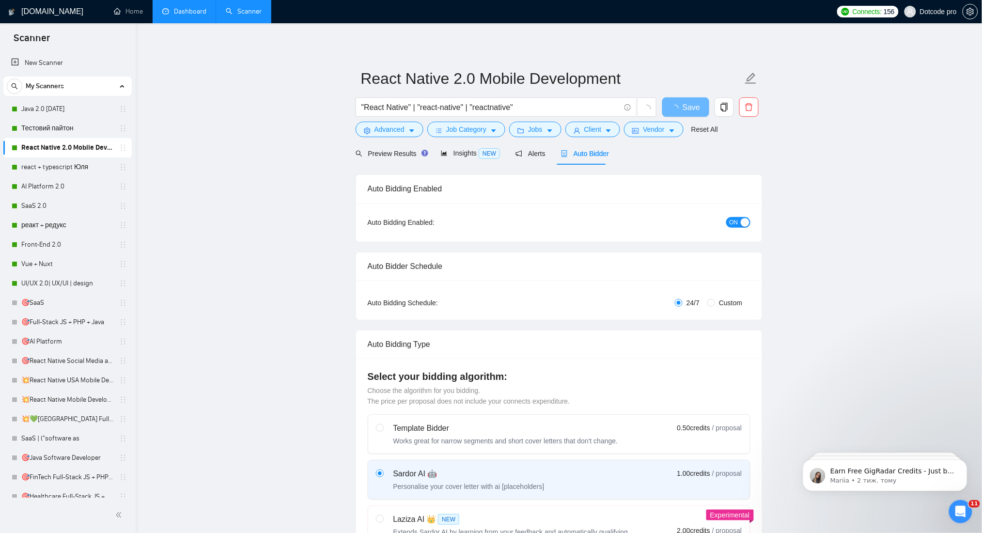
radio input "false"
radio input "true"
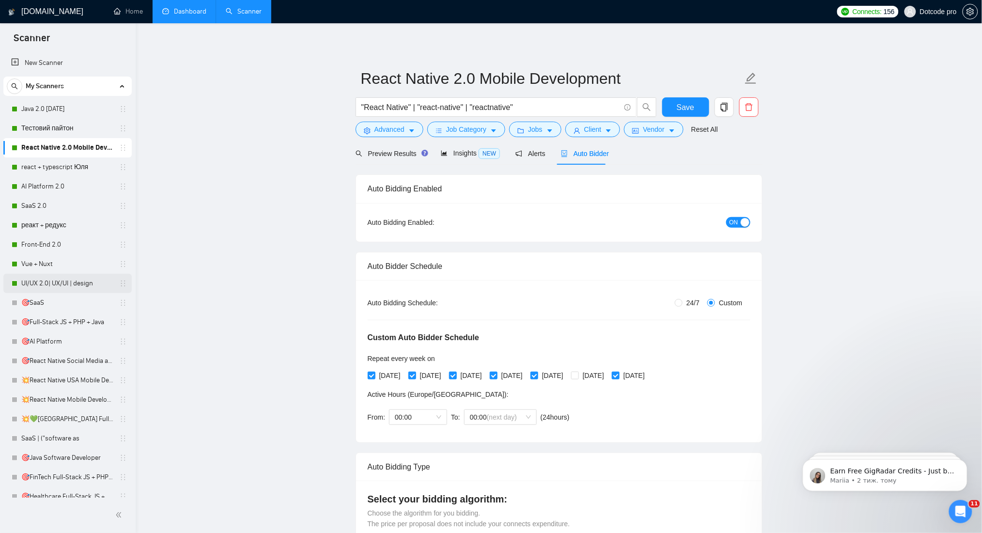
drag, startPoint x: 35, startPoint y: 286, endPoint x: 81, endPoint y: 279, distance: 46.5
click at [35, 286] on link "UI/UX 2.0| UX/UI | design" at bounding box center [67, 283] width 92 height 19
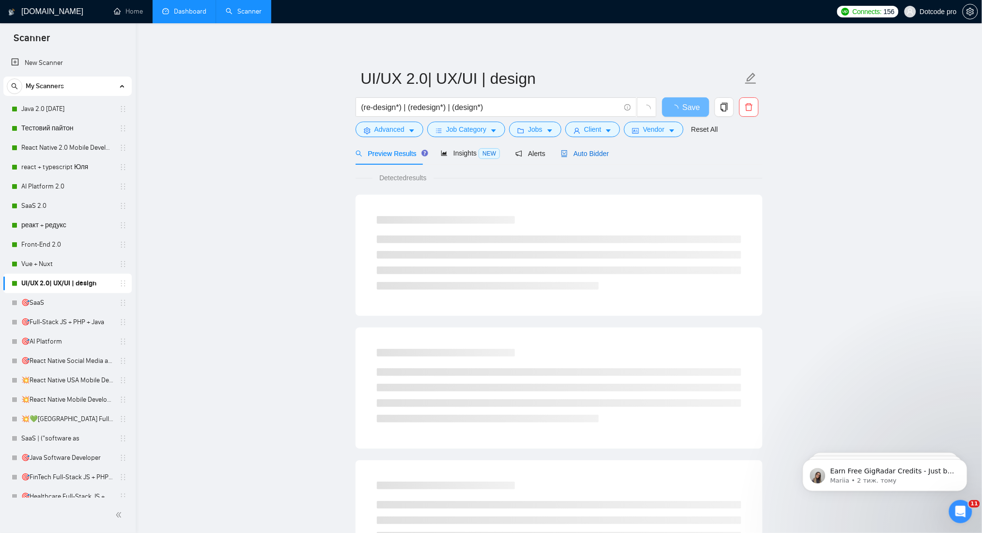
click at [581, 152] on span "Auto Bidder" at bounding box center [585, 154] width 48 height 8
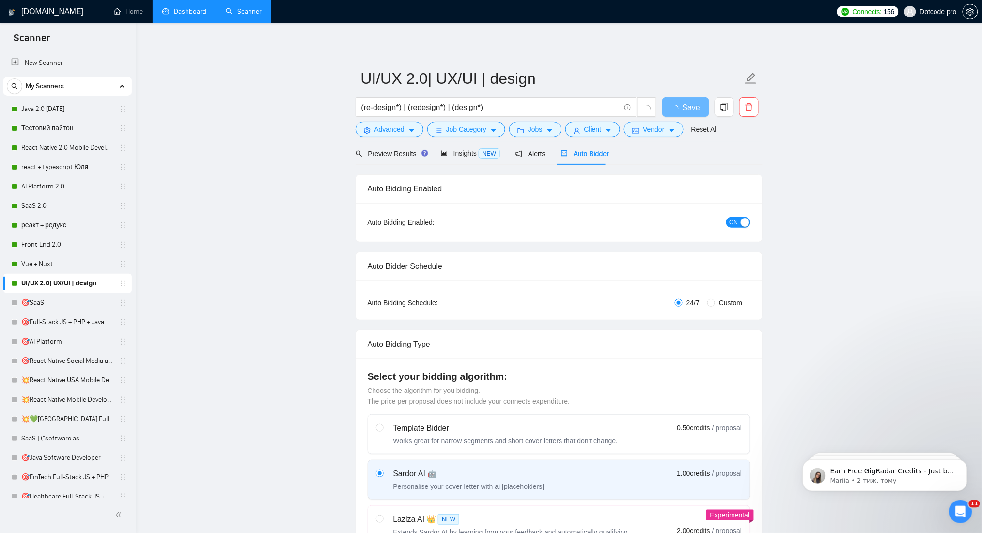
radio input "false"
radio input "true"
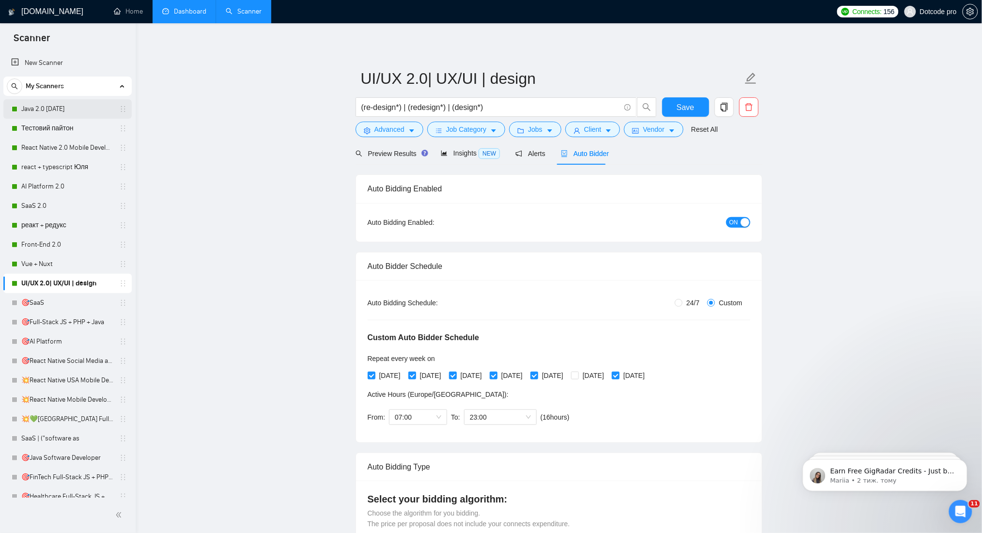
click at [46, 104] on link "Java 2.0 [DATE]" at bounding box center [67, 108] width 92 height 19
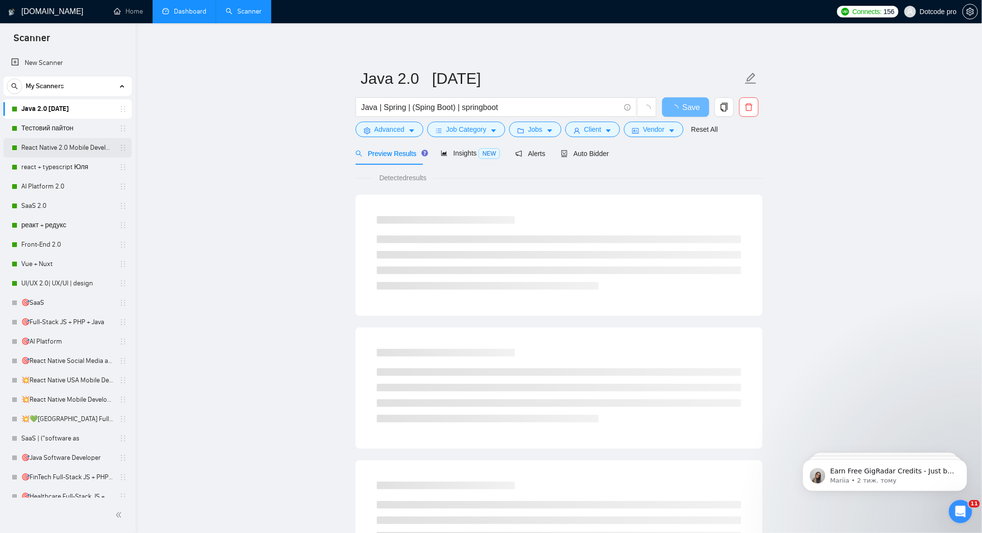
click at [56, 150] on link "React Native 2.0 Mobile Development" at bounding box center [67, 147] width 92 height 19
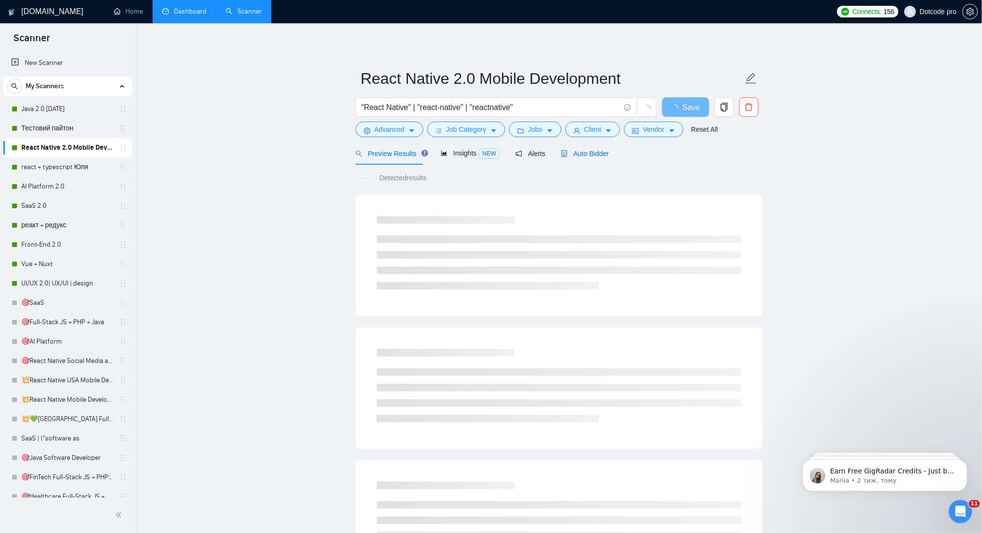
click at [573, 152] on span "Auto Bidder" at bounding box center [585, 154] width 48 height 8
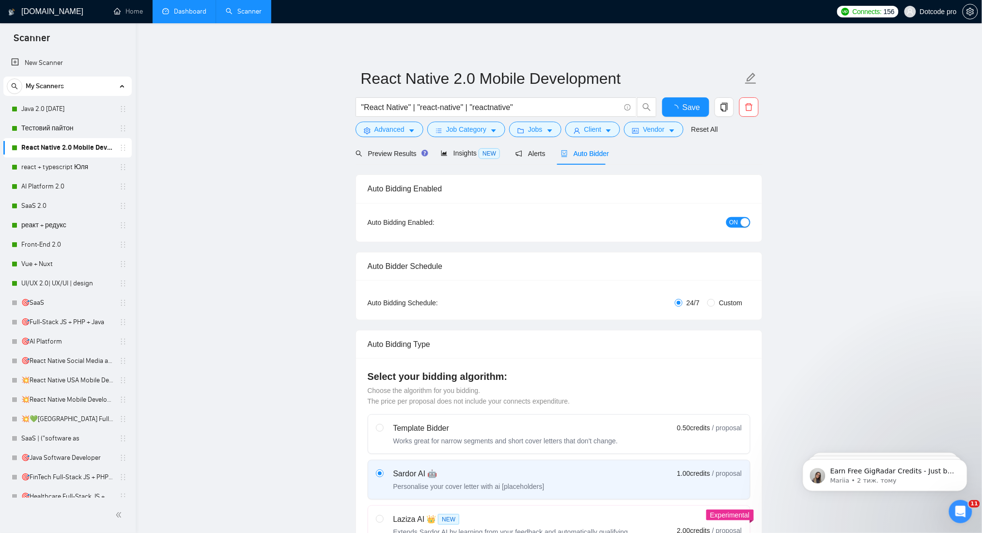
radio input "false"
radio input "true"
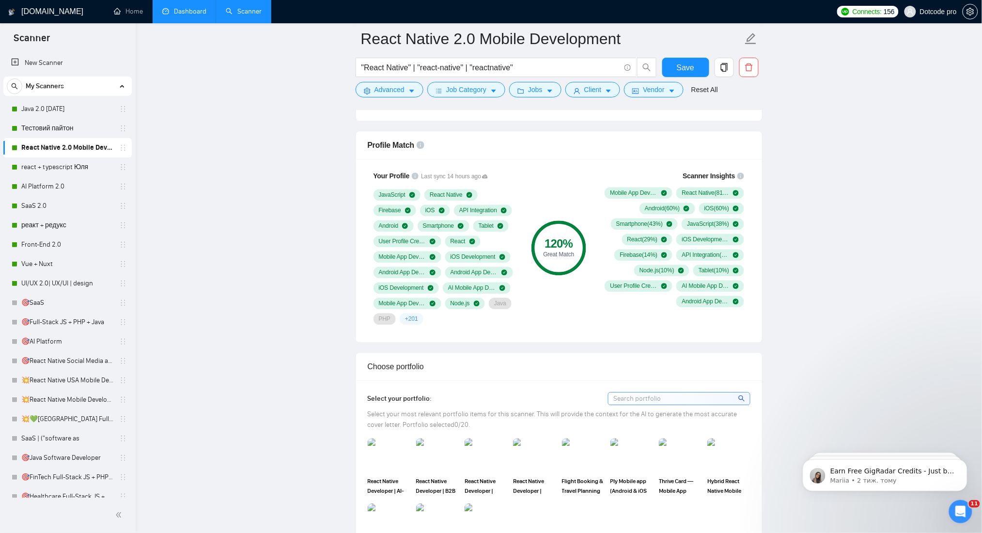
scroll to position [710, 0]
